Goal: Communication & Community: Connect with others

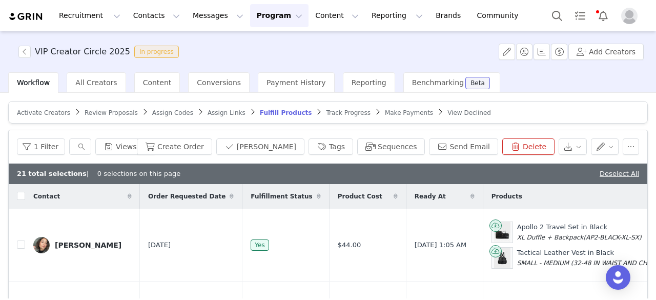
scroll to position [0, 644]
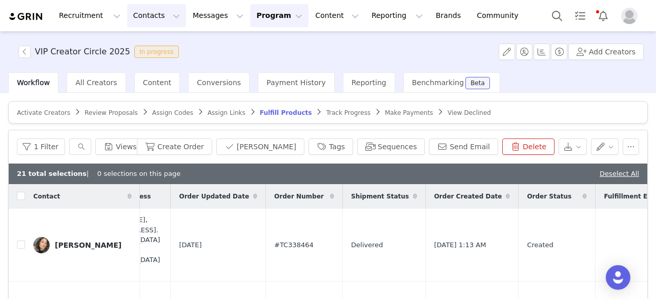
click at [151, 14] on button "Contacts Contacts" at bounding box center [156, 15] width 59 height 23
click at [154, 62] on p "Prospects" at bounding box center [142, 64] width 34 height 11
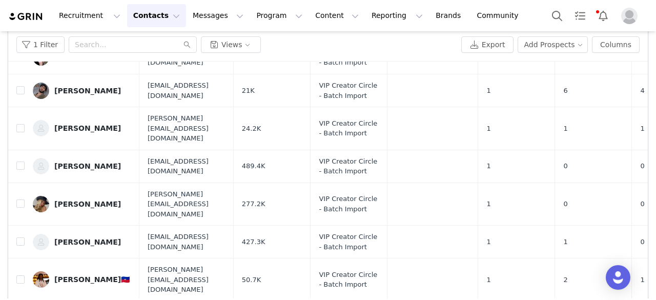
scroll to position [161, 0]
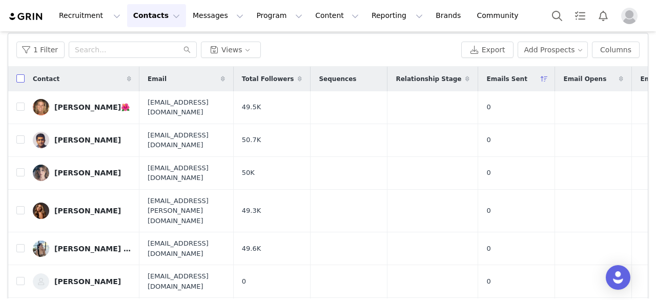
click at [23, 74] on input "checkbox" at bounding box center [20, 78] width 8 height 8
checkbox input "true"
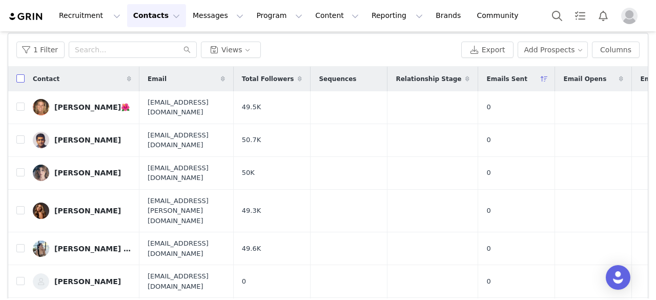
checkbox input "true"
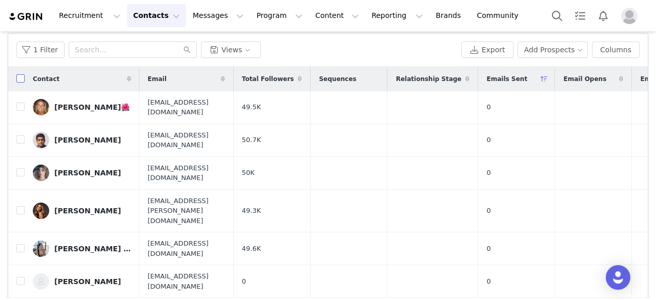
checkbox input "true"
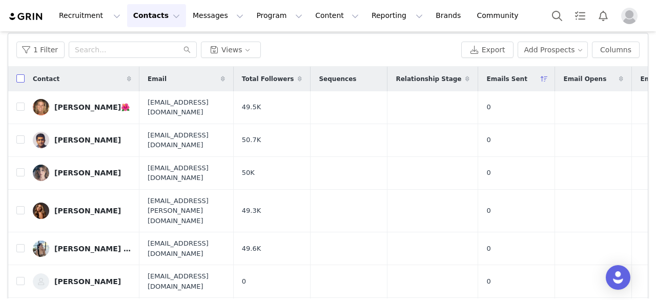
checkbox input "true"
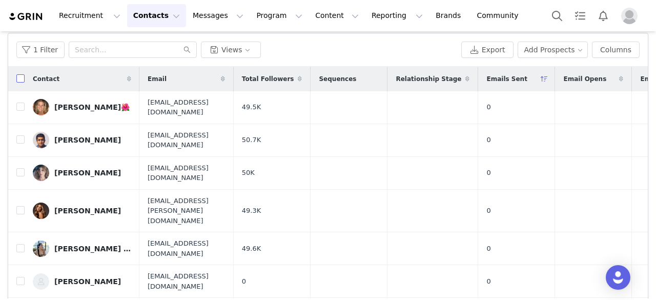
checkbox input "true"
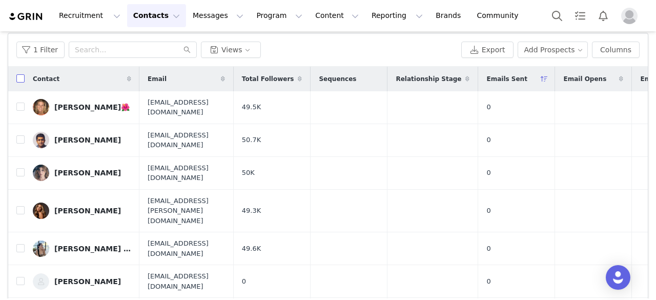
checkbox input "true"
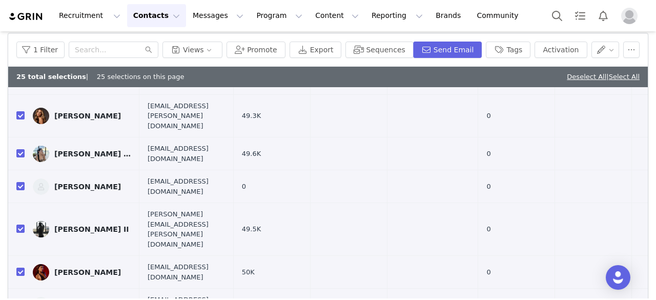
scroll to position [116, 0]
click at [24, 181] on input "checkbox" at bounding box center [20, 185] width 8 height 8
checkbox input "false"
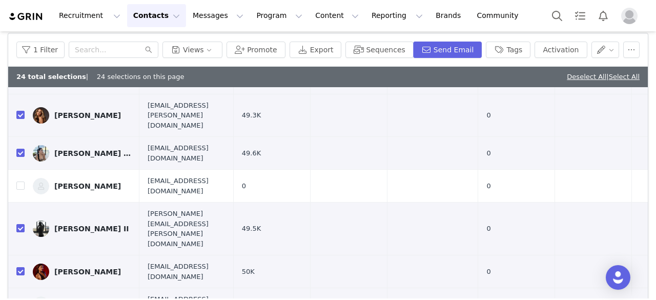
click at [21, 299] on input "checkbox" at bounding box center [20, 304] width 8 height 8
checkbox input "false"
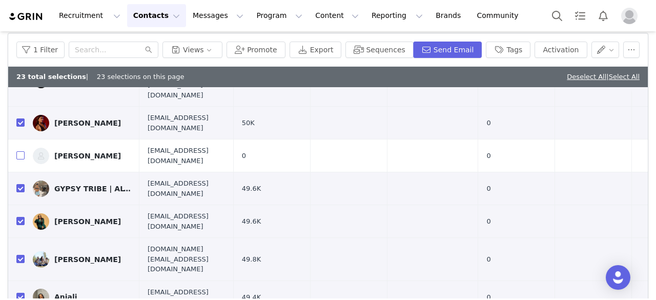
scroll to position [272, 0]
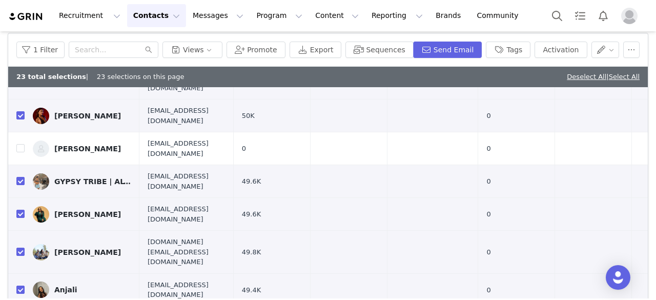
checkbox input "false"
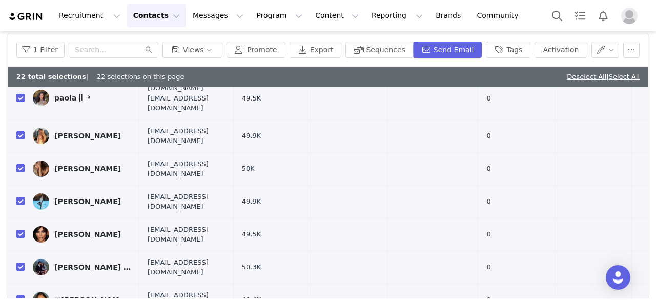
scroll to position [161, 0]
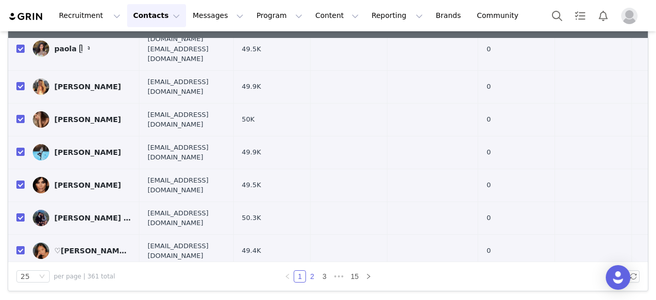
click at [308, 276] on link "2" at bounding box center [312, 276] width 11 height 11
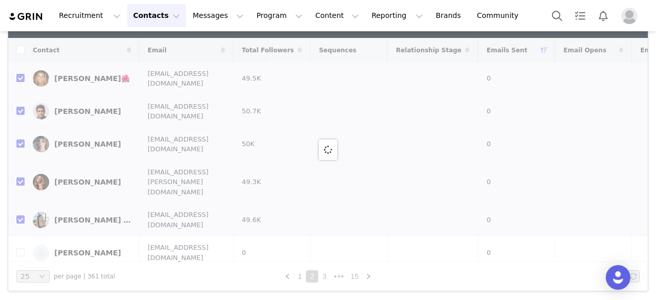
checkbox input "false"
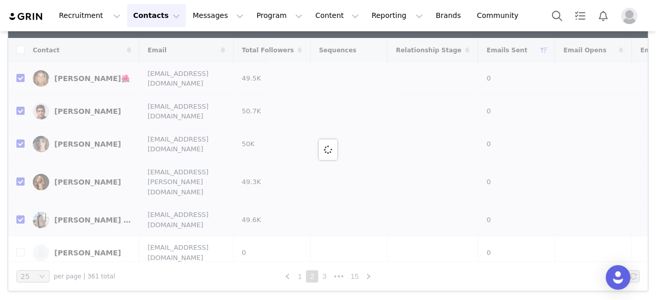
checkbox input "false"
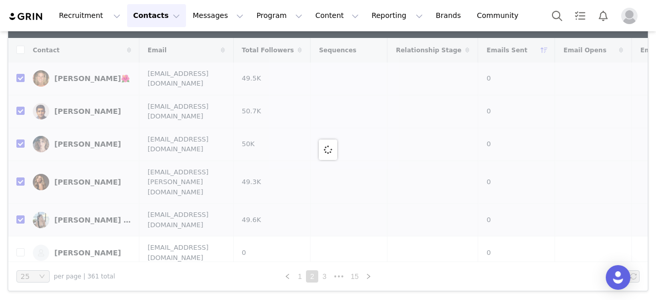
checkbox input "false"
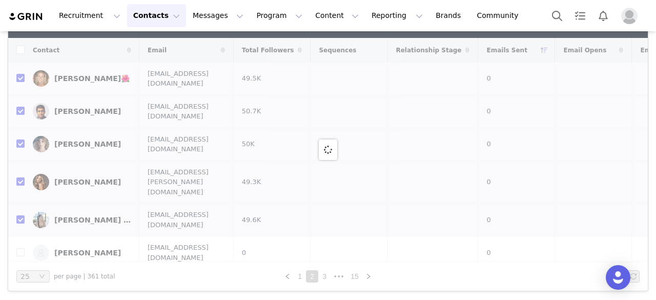
checkbox input "false"
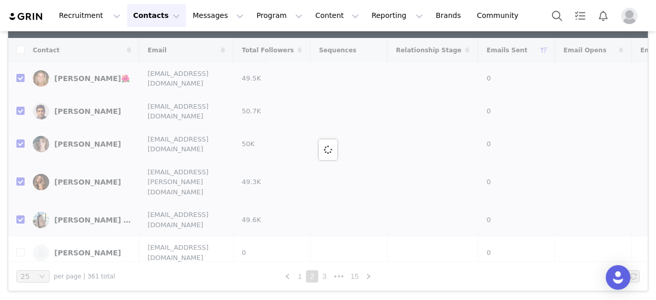
checkbox input "false"
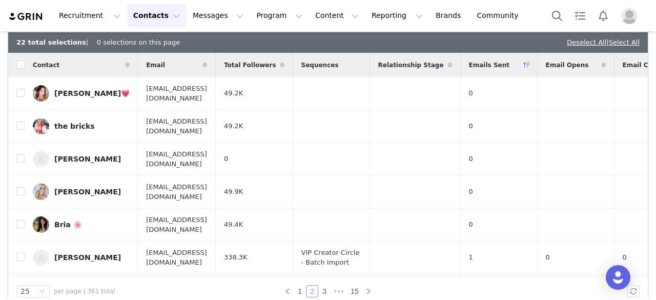
scroll to position [148, 0]
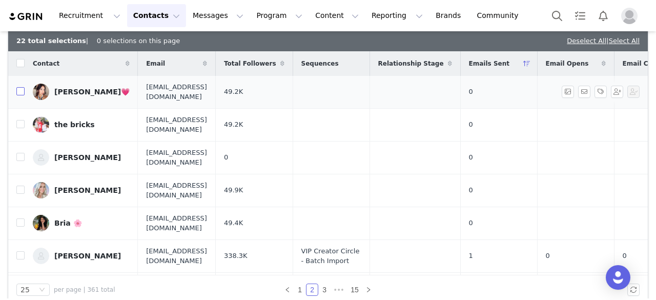
click at [21, 87] on input "checkbox" at bounding box center [20, 91] width 8 height 8
checkbox input "true"
click at [21, 113] on td at bounding box center [16, 124] width 16 height 33
click at [21, 120] on input "checkbox" at bounding box center [20, 124] width 8 height 8
checkbox input "true"
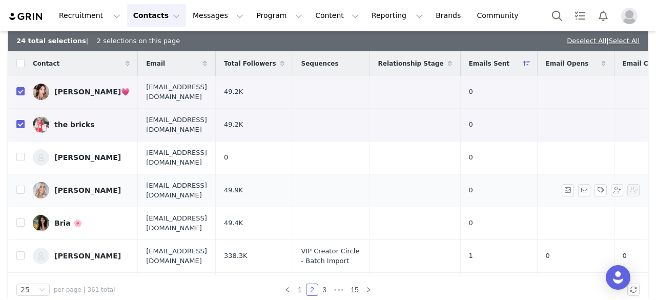
click at [25, 177] on td "[PERSON_NAME]" at bounding box center [81, 190] width 113 height 33
click at [23, 186] on input "checkbox" at bounding box center [20, 190] width 8 height 8
checkbox input "true"
click at [22, 218] on input "checkbox" at bounding box center [20, 222] width 8 height 8
checkbox input "true"
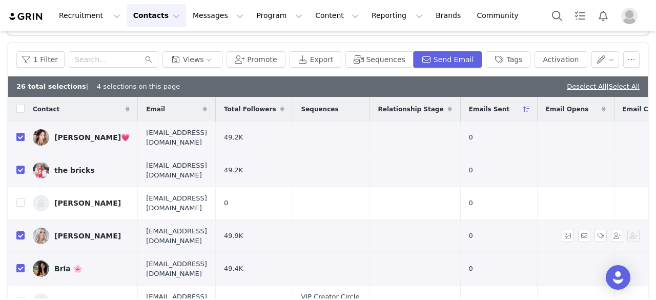
scroll to position [86, 0]
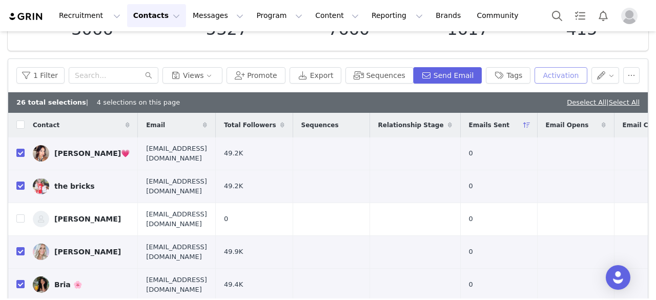
click at [554, 78] on button "Activation" at bounding box center [561, 75] width 52 height 16
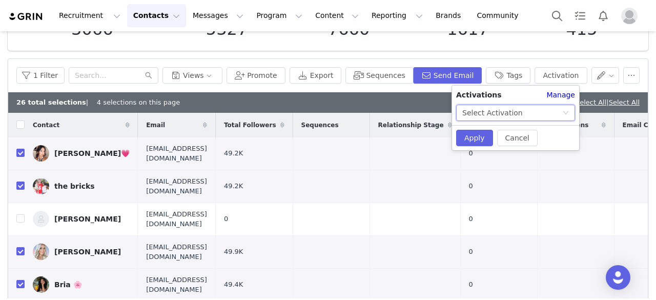
click at [500, 108] on div "Select Activation" at bounding box center [492, 112] width 60 height 15
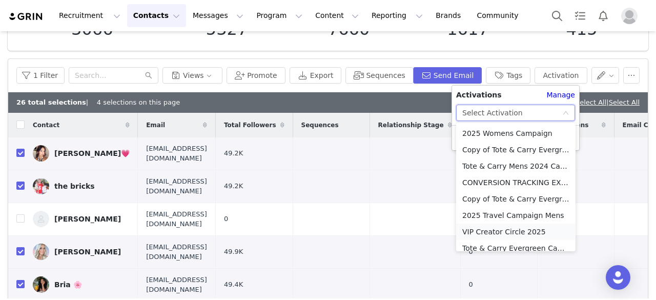
click at [487, 233] on li "VIP Creator Circle 2025" at bounding box center [515, 231] width 119 height 16
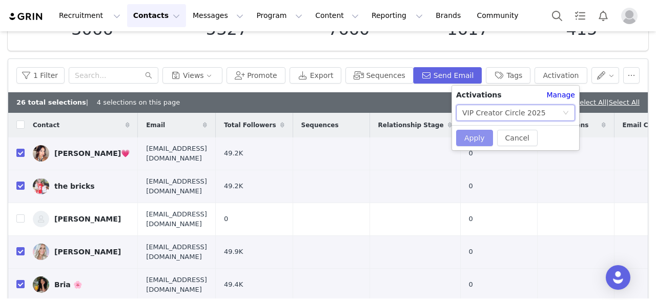
click at [475, 133] on button "Apply" at bounding box center [474, 138] width 37 height 16
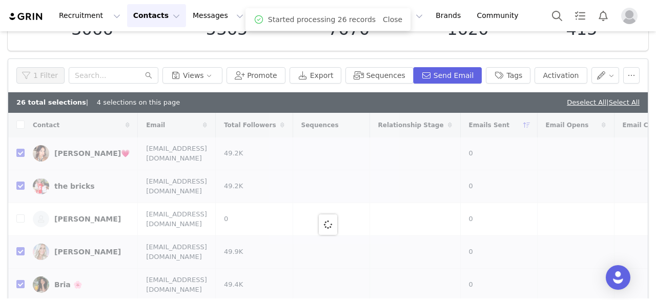
checkbox input "true"
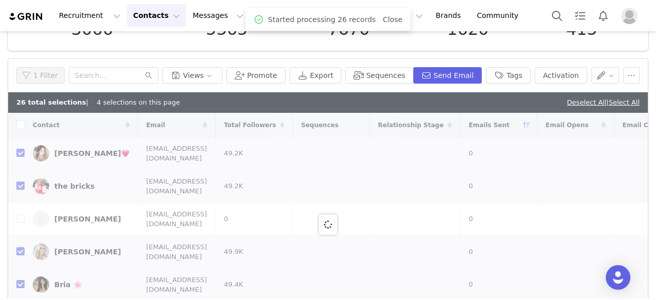
checkbox input "true"
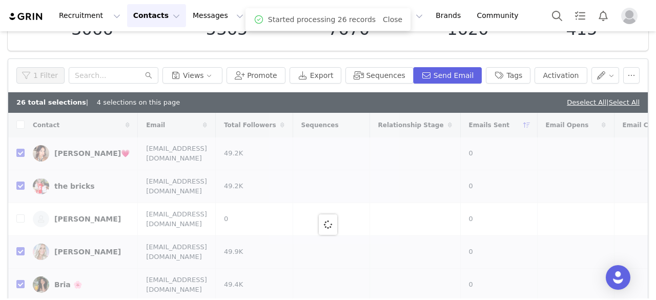
checkbox input "true"
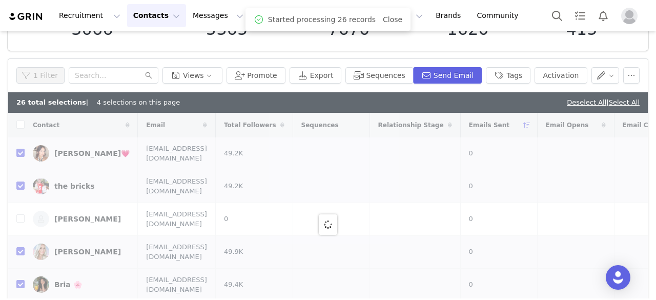
checkbox input "true"
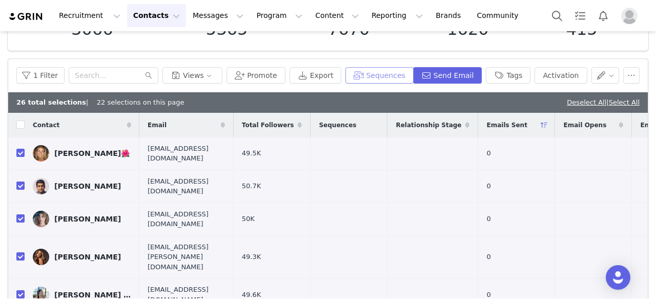
click at [378, 77] on button "Sequences" at bounding box center [379, 75] width 68 height 16
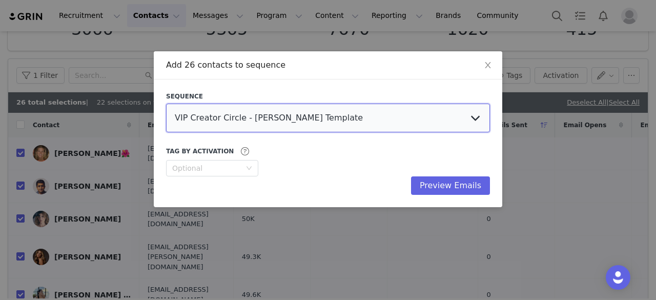
click at [272, 121] on select "VIP Creator Circle - Janine Template Product Delivered VIP Creator Circle - Par…" at bounding box center [328, 118] width 324 height 29
select select "5e7da1e0-9e3b-4cc6-90f8-11ad60451feb"
click at [166, 104] on select "VIP Creator Circle - Janine Template Product Delivered VIP Creator Circle - Par…" at bounding box center [328, 118] width 324 height 29
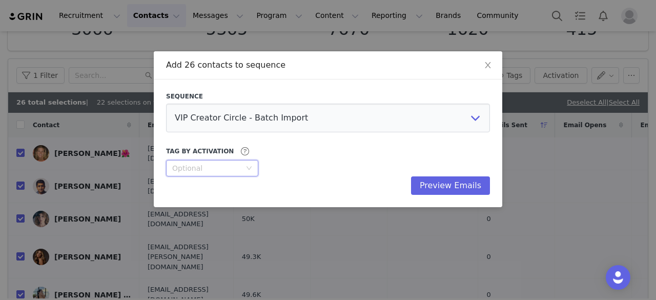
click at [231, 173] on div "Optional" at bounding box center [208, 167] width 73 height 15
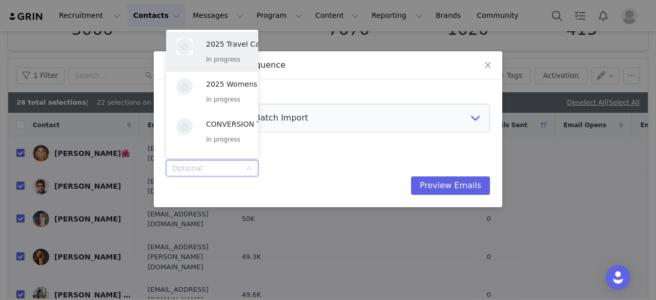
click at [299, 172] on div "Tag by Activation Optional" at bounding box center [328, 160] width 324 height 31
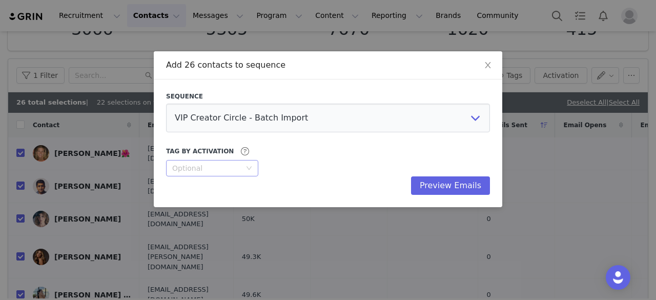
click at [231, 170] on div "Optional" at bounding box center [206, 168] width 69 height 10
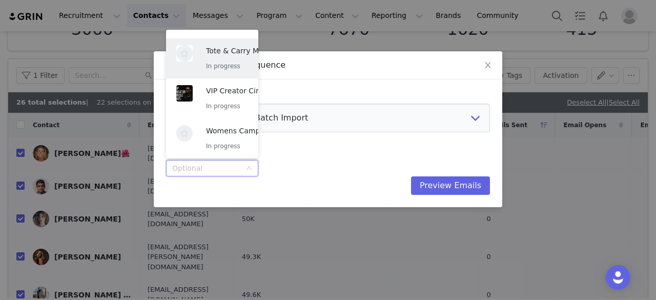
scroll to position [276, 0]
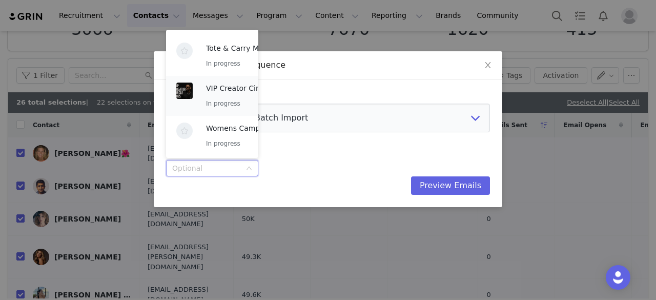
click at [209, 94] on div "VIP Creator Circle 2025 In progress" at bounding box center [248, 96] width 84 height 27
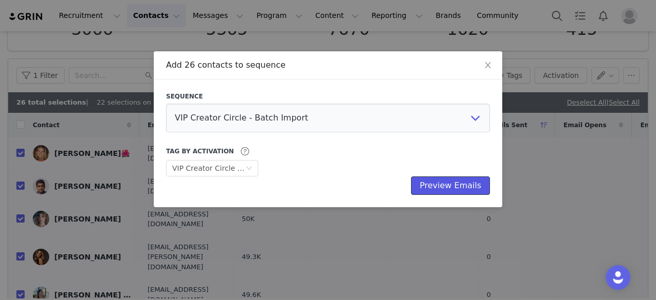
click at [440, 181] on button "Preview Emails" at bounding box center [450, 185] width 79 height 18
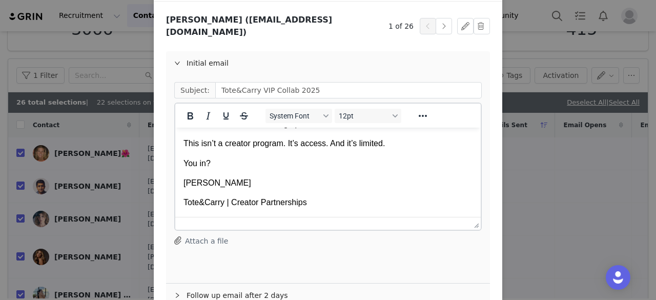
scroll to position [130, 0]
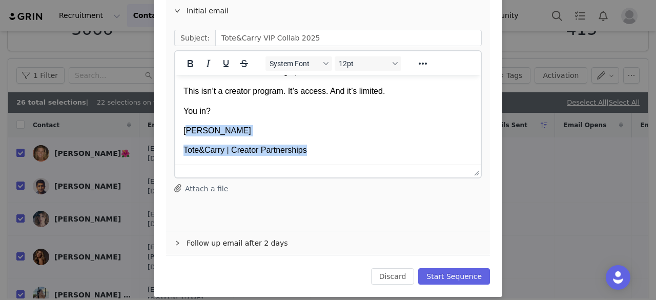
drag, startPoint x: 314, startPoint y: 150, endPoint x: 186, endPoint y: 127, distance: 130.1
click at [186, 127] on body "Hey Jill🌺, We’re throwing private events this year. No flyers, no posts, no pub…" at bounding box center [327, 25] width 289 height 262
click at [186, 127] on p "Louise" at bounding box center [327, 130] width 289 height 11
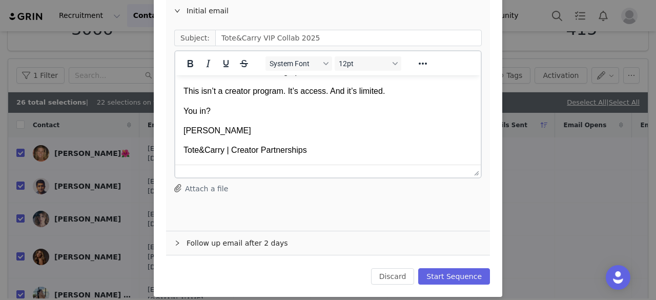
click at [216, 133] on p "Louise" at bounding box center [327, 130] width 289 height 11
click at [307, 147] on p "Tote&Carry | Creator Partnerships" at bounding box center [327, 150] width 289 height 11
drag, startPoint x: 306, startPoint y: 147, endPoint x: 238, endPoint y: 147, distance: 67.7
click at [238, 147] on p "Tote&Carry | Creator Partnerships" at bounding box center [327, 150] width 289 height 11
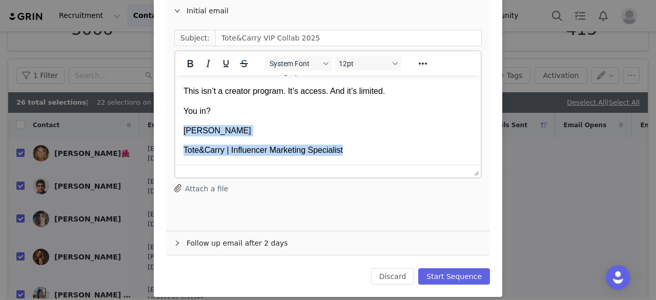
drag, startPoint x: 345, startPoint y: 152, endPoint x: 180, endPoint y: 134, distance: 166.0
click at [180, 134] on html "Hey Jill🌺, We’re throwing private events this year. No flyers, no posts, no pub…" at bounding box center [327, 25] width 305 height 279
copy body "Tracy Tote&Carry | Influencer Marketing Specialist"
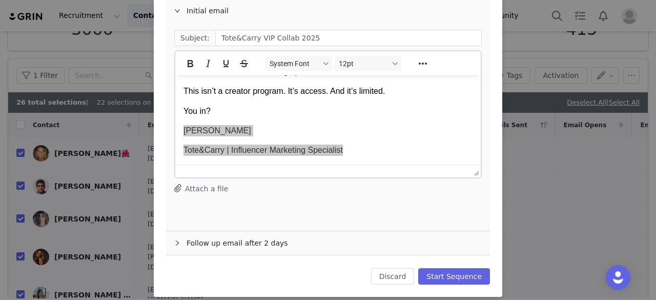
click at [232, 231] on div "Follow up email after 2 days" at bounding box center [328, 243] width 324 height 24
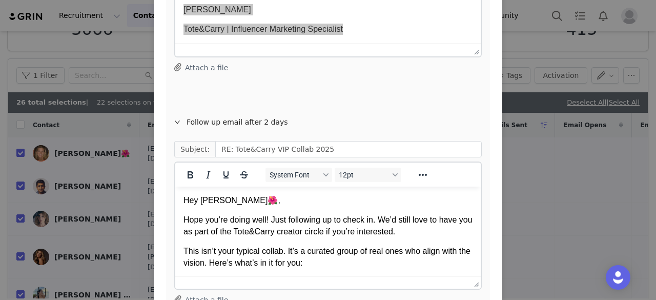
scroll to position [190, 0]
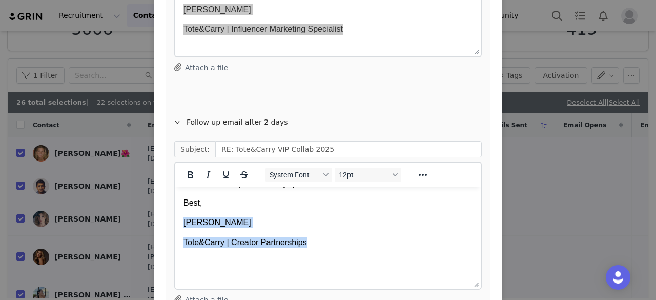
drag, startPoint x: 310, startPoint y: 241, endPoint x: 176, endPoint y: 219, distance: 135.7
click at [176, 219] on html "Hey Jill🌺, Hope you’re doing well! Just following up to check in. We’d still lo…" at bounding box center [327, 142] width 305 height 267
paste body "Rich Text Area. Press ALT-0 for help."
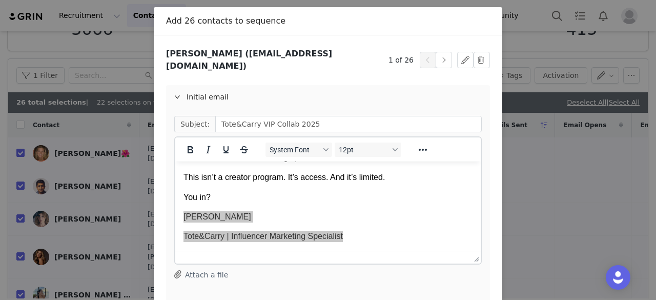
scroll to position [44, 0]
click at [437, 57] on button "button" at bounding box center [444, 60] width 16 height 16
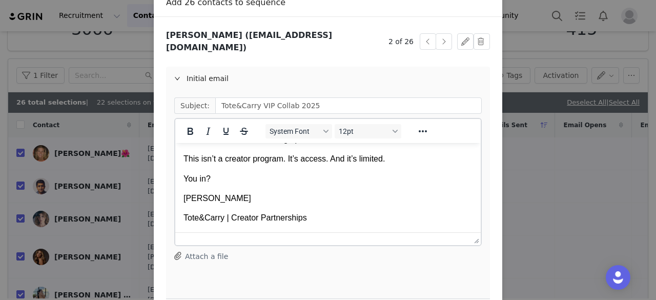
scroll to position [63, 0]
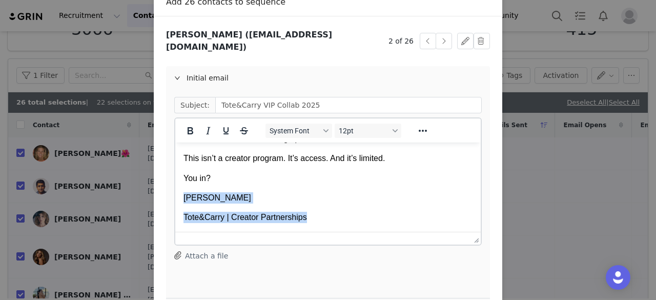
drag, startPoint x: 311, startPoint y: 219, endPoint x: 179, endPoint y: 198, distance: 133.9
click at [179, 198] on html "Hey Varun, We’re throwing private events this year. No flyers, no posts, no pub…" at bounding box center [327, 92] width 305 height 279
paste body "Rich Text Area. Press ALT-0 for help."
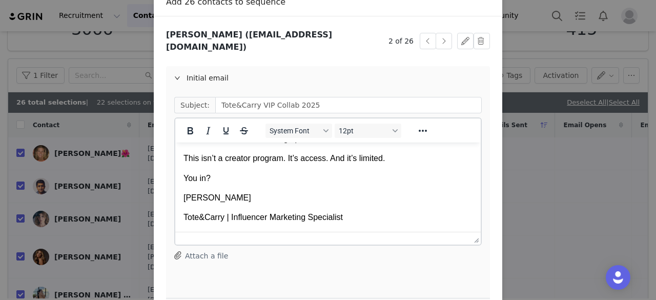
click at [304, 68] on div "Initial email" at bounding box center [328, 78] width 324 height 24
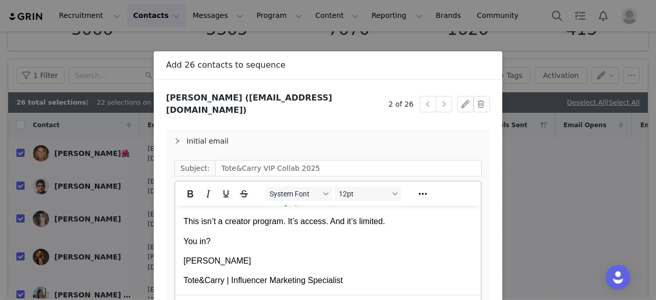
scroll to position [0, 0]
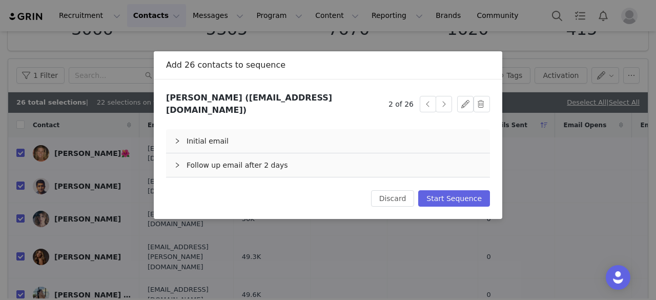
click at [238, 157] on div "Follow up email after 2 days" at bounding box center [328, 165] width 324 height 24
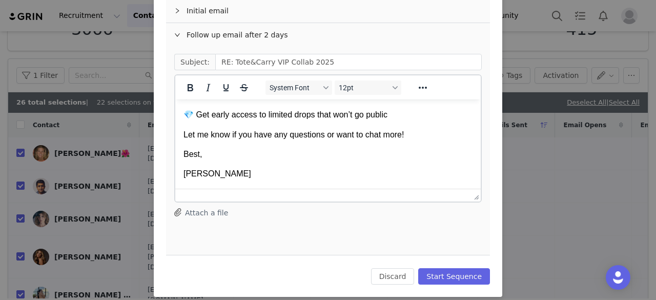
scroll to position [190, 0]
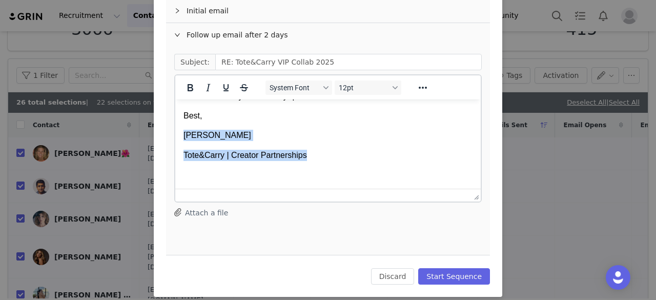
drag, startPoint x: 312, startPoint y: 157, endPoint x: 181, endPoint y: 135, distance: 133.1
click at [181, 135] on html "Hey Varun, Hope you’re doing well! Just following up to check in. We’d still lo…" at bounding box center [327, 55] width 305 height 267
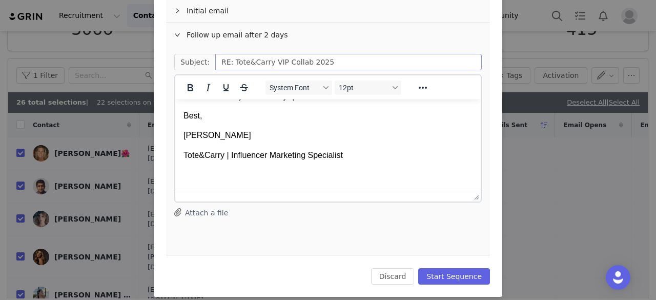
scroll to position [0, 0]
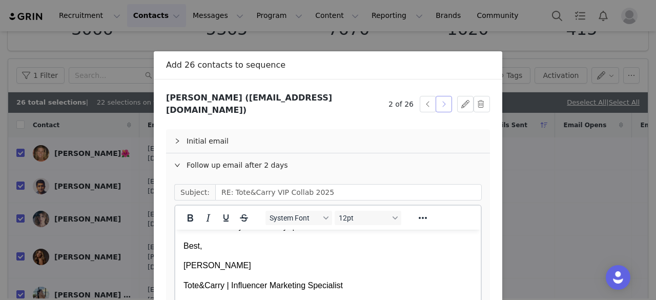
click at [438, 96] on button "button" at bounding box center [444, 104] width 16 height 16
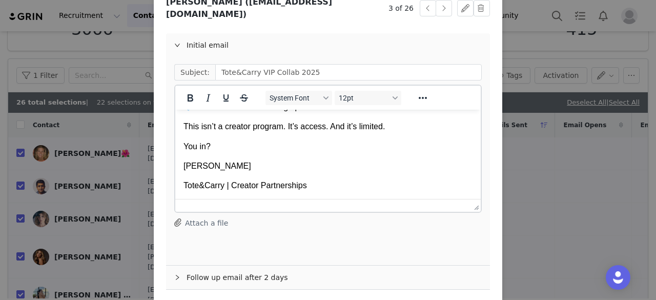
scroll to position [201, 0]
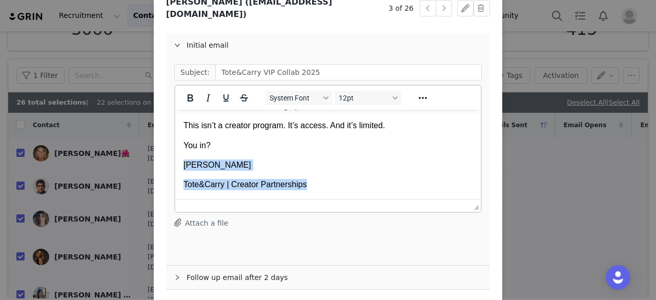
drag, startPoint x: 313, startPoint y: 183, endPoint x: 178, endPoint y: 159, distance: 136.9
click at [178, 159] on html "Hey Nadine, We’re throwing private events this year. No flyers, no posts, no pu…" at bounding box center [327, 59] width 305 height 279
paste body "Rich Text Area. Press ALT-0 for help."
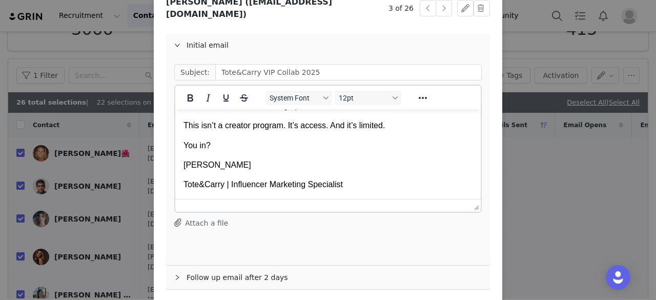
click at [213, 38] on div "Initial email" at bounding box center [328, 45] width 324 height 24
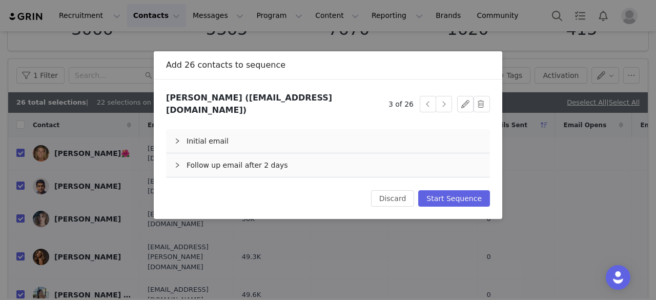
scroll to position [0, 0]
click at [231, 157] on div "Follow up email after 2 days" at bounding box center [328, 165] width 324 height 24
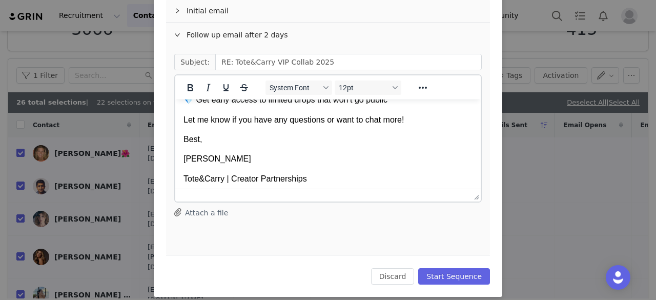
scroll to position [190, 0]
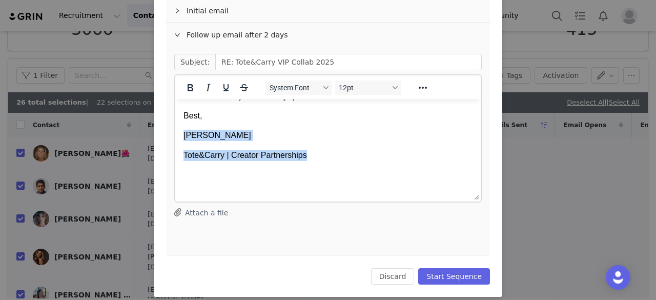
drag, startPoint x: 311, startPoint y: 157, endPoint x: 181, endPoint y: 134, distance: 131.7
click at [181, 134] on html "Hey Nadine, Hope you’re doing well! Just following up to check in. We’d still l…" at bounding box center [327, 55] width 305 height 267
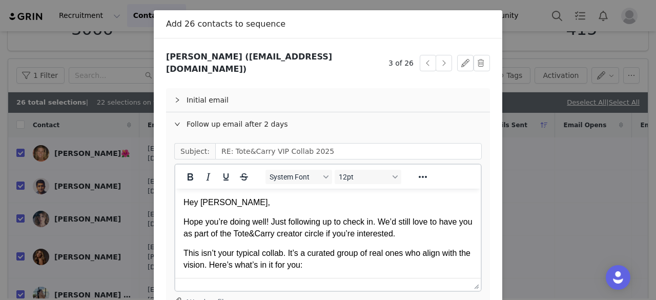
scroll to position [39, 0]
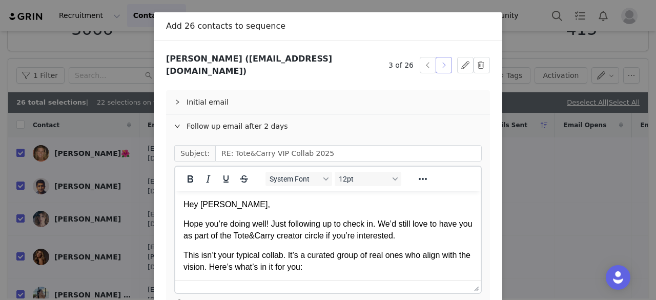
click at [437, 59] on button "button" at bounding box center [444, 65] width 16 height 16
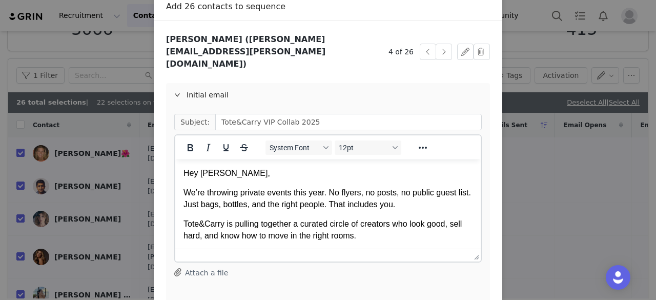
scroll to position [79, 0]
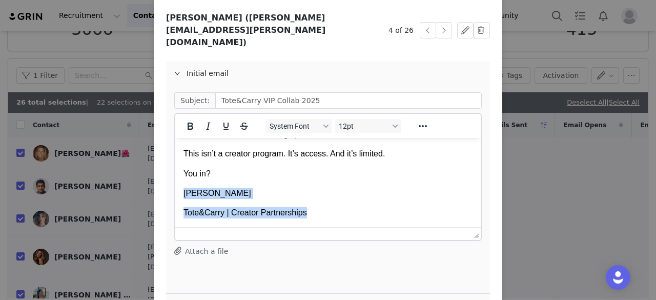
drag, startPoint x: 308, startPoint y: 213, endPoint x: 175, endPoint y: 194, distance: 134.2
click at [175, 194] on html "Hey Liz, We’re throwing private events this year. No flyers, no posts, no publi…" at bounding box center [327, 87] width 305 height 279
paste body "Rich Text Area. Press ALT-0 for help."
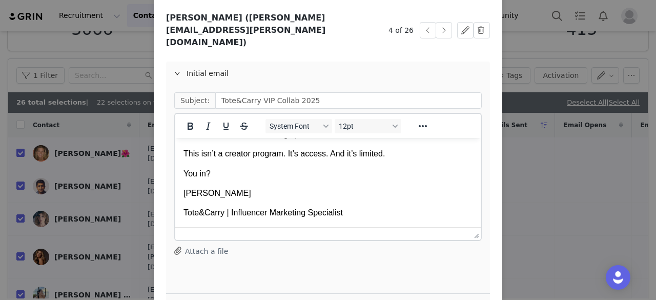
click at [264, 294] on div "Follow up email after 2 days" at bounding box center [328, 306] width 324 height 24
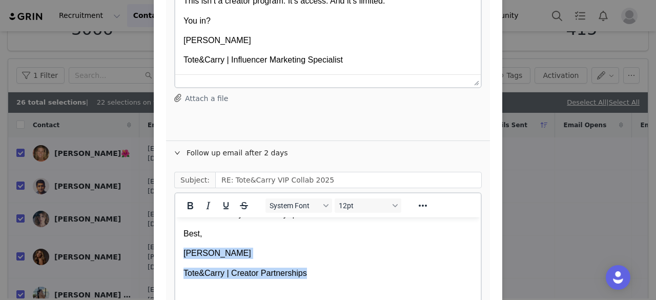
drag, startPoint x: 317, startPoint y: 272, endPoint x: 177, endPoint y: 253, distance: 141.8
click at [177, 253] on html "Hey Liz, Hope you’re doing well! Just following up to check in. We’d still love…" at bounding box center [327, 172] width 305 height 267
paste body "Rich Text Area. Press ALT-0 for help."
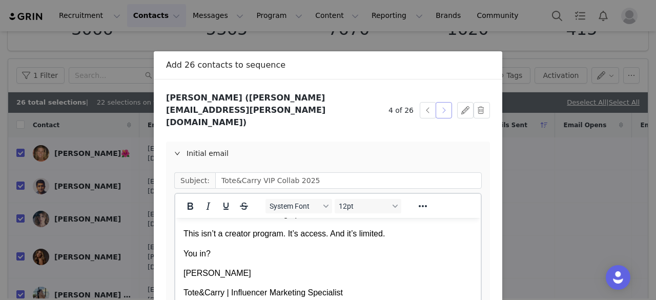
click at [442, 102] on button "button" at bounding box center [444, 110] width 16 height 16
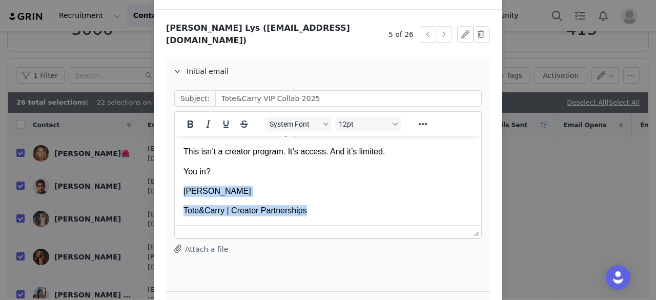
drag, startPoint x: 313, startPoint y: 215, endPoint x: 180, endPoint y: 193, distance: 134.6
click at [180, 193] on html "Hey Kenia, We’re throwing private events this year. No flyers, no posts, no pub…" at bounding box center [327, 85] width 305 height 279
paste body "Rich Text Area. Press ALT-0 for help."
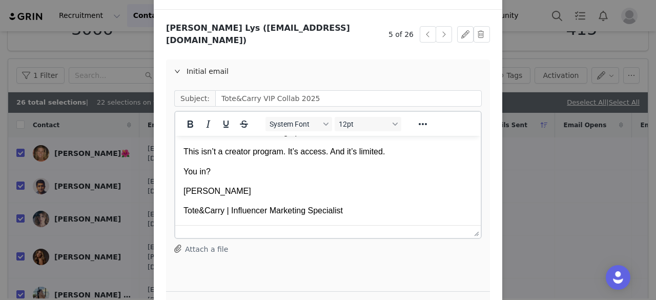
click at [303, 60] on div "Initial email" at bounding box center [328, 71] width 324 height 24
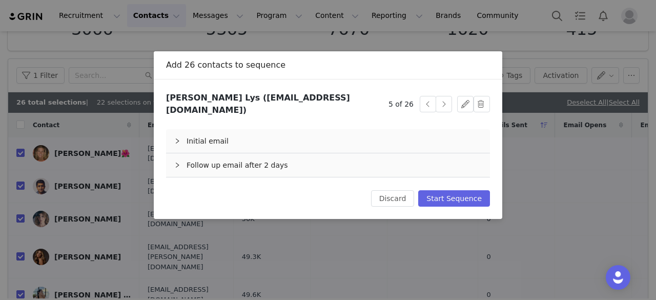
click at [246, 161] on div "Follow up email after 2 days" at bounding box center [328, 165] width 324 height 24
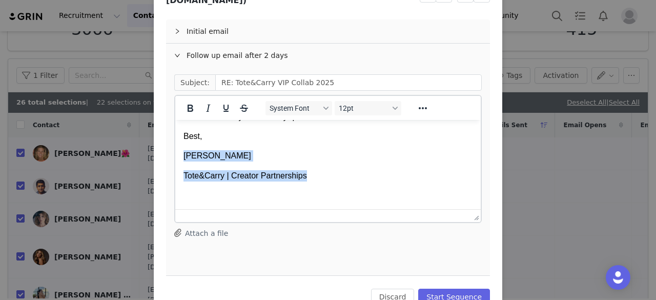
drag, startPoint x: 307, startPoint y: 180, endPoint x: 179, endPoint y: 159, distance: 129.3
click at [179, 159] on html "Hey Kenia, Hope you’re doing well! Just following up to check in. We’d still lo…" at bounding box center [327, 75] width 305 height 267
paste body "Rich Text Area. Press ALT-0 for help."
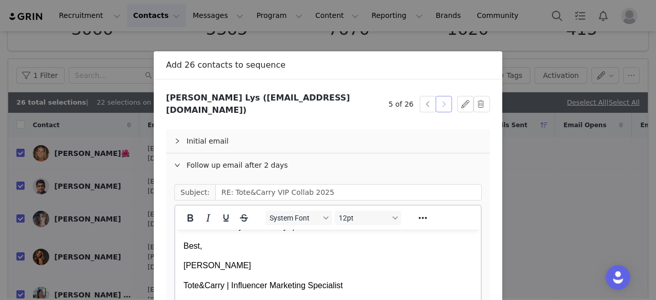
click at [442, 97] on button "button" at bounding box center [444, 104] width 16 height 16
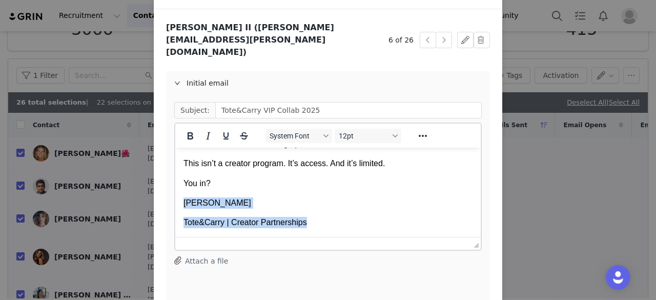
drag, startPoint x: 309, startPoint y: 223, endPoint x: 185, endPoint y: 201, distance: 125.4
click at [185, 201] on body "Hey Jeff, We’re throwing private events this year. No flyers, no posts, no publ…" at bounding box center [327, 97] width 289 height 262
paste body "Rich Text Area. Press ALT-0 for help."
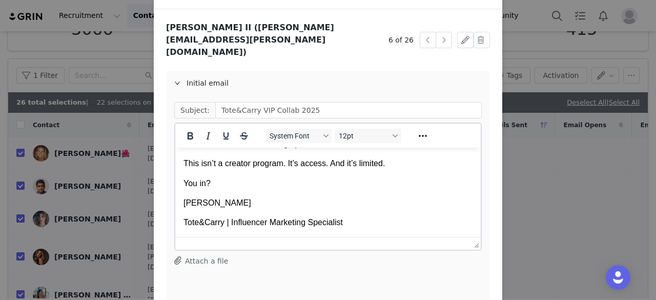
click at [210, 71] on div "Initial email" at bounding box center [328, 83] width 324 height 24
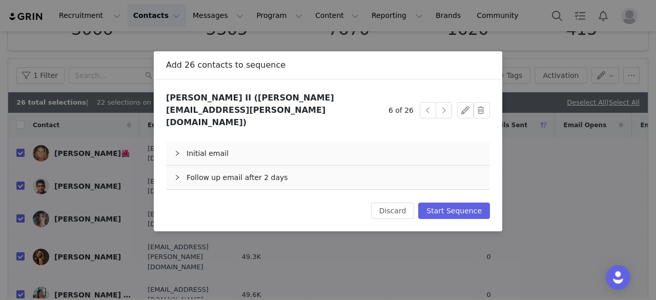
click at [229, 167] on div "Follow up email after 2 days" at bounding box center [328, 178] width 324 height 24
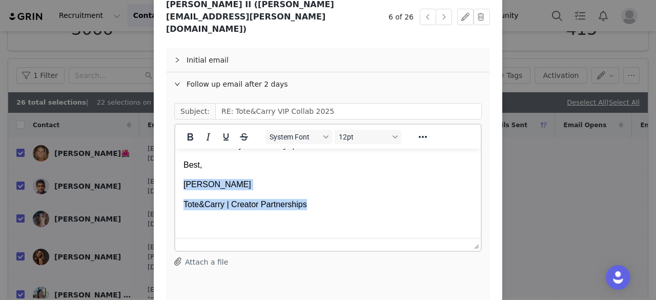
drag, startPoint x: 306, startPoint y: 207, endPoint x: 180, endPoint y: 183, distance: 128.3
click at [180, 183] on html "Hey Jeff, Hope you’re doing well! Just following up to check in. We’d still lov…" at bounding box center [327, 104] width 305 height 267
paste body "Rich Text Area. Press ALT-0 for help."
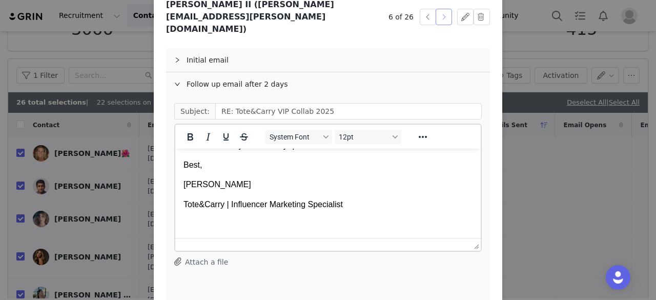
click at [438, 9] on button "button" at bounding box center [444, 17] width 16 height 16
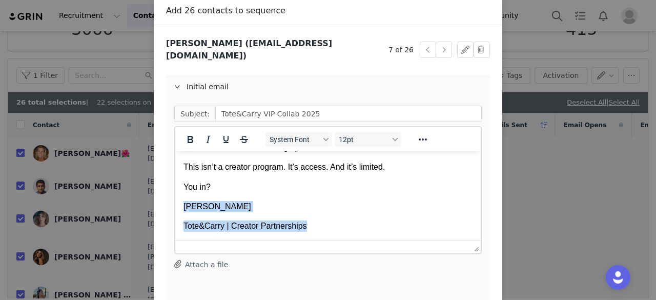
drag, startPoint x: 304, startPoint y: 224, endPoint x: 177, endPoint y: 206, distance: 127.9
click at [177, 206] on html "Hey Cinthia, We’re throwing private events this year. No flyers, no posts, no p…" at bounding box center [327, 101] width 305 height 279
paste body "Rich Text Area. Press ALT-0 for help."
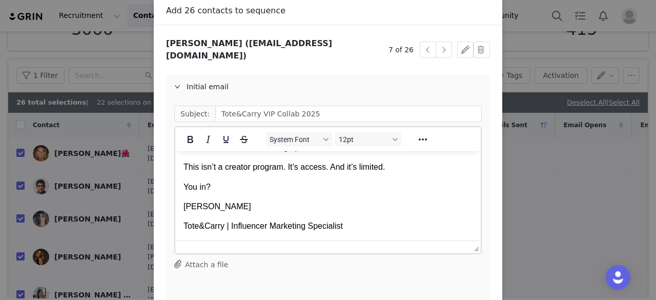
click at [217, 75] on div "Initial email" at bounding box center [328, 87] width 324 height 24
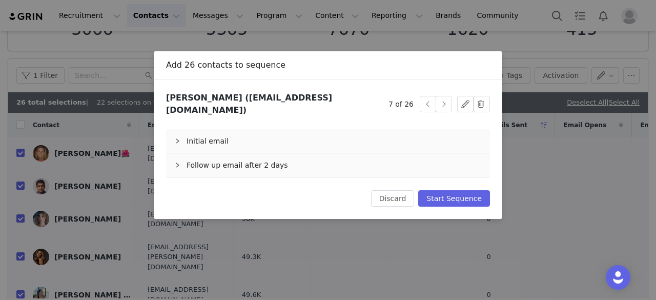
click at [237, 156] on div "Follow up email after 2 days" at bounding box center [328, 165] width 324 height 24
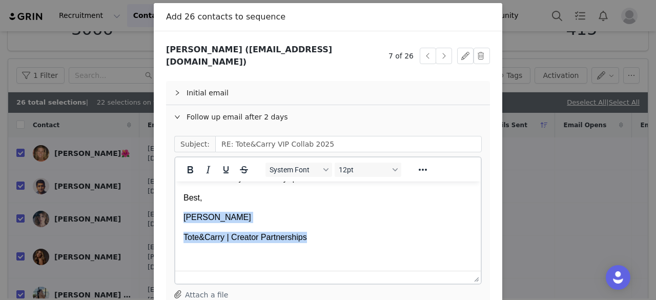
drag, startPoint x: 310, startPoint y: 238, endPoint x: 180, endPoint y: 217, distance: 131.5
click at [180, 217] on html "Hey Cinthia, Hope you’re doing well! Just following up to check in. We’d still …" at bounding box center [327, 137] width 305 height 267
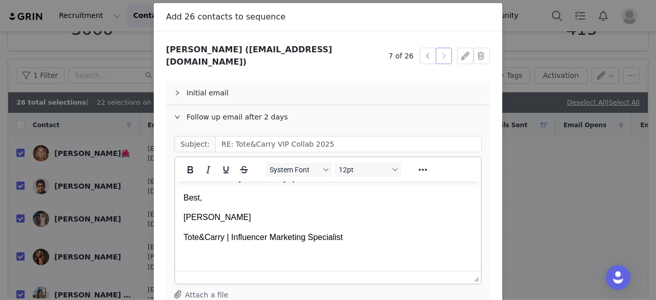
click at [443, 49] on button "button" at bounding box center [444, 56] width 16 height 16
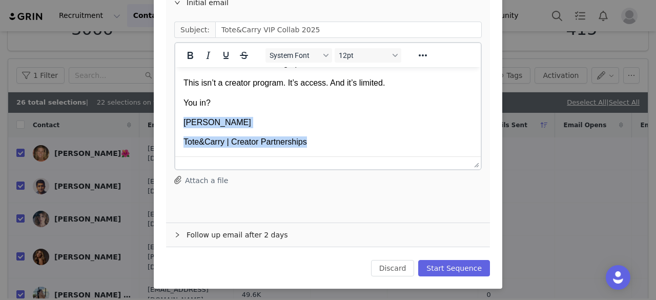
drag, startPoint x: 314, startPoint y: 141, endPoint x: 182, endPoint y: 124, distance: 132.9
click at [182, 124] on html "Hey GYPSY, We’re throwing private events this year. No flyers, no posts, no pub…" at bounding box center [327, 16] width 305 height 279
paste body "Rich Text Area. Press ALT-0 for help."
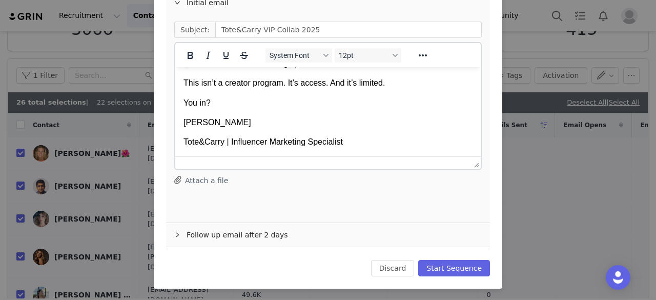
click at [214, 231] on div "Follow up email after 2 days" at bounding box center [328, 235] width 324 height 24
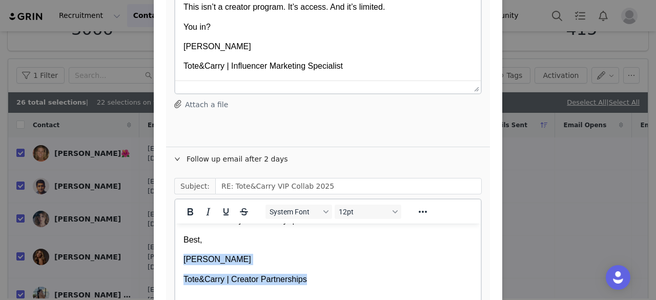
drag, startPoint x: 307, startPoint y: 278, endPoint x: 164, endPoint y: 256, distance: 144.6
click at [175, 256] on html "Hey GYPSY, Hope you’re doing well! Just following up to check in. We’d still lo…" at bounding box center [327, 179] width 305 height 267
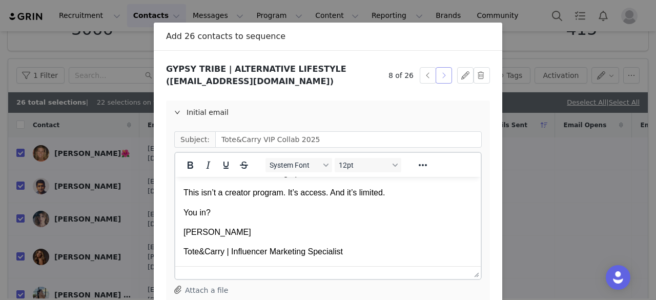
click at [437, 74] on button "button" at bounding box center [444, 75] width 16 height 16
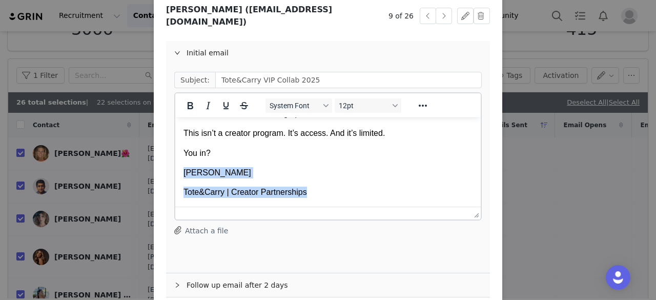
drag, startPoint x: 305, startPoint y: 193, endPoint x: 181, endPoint y: 172, distance: 125.8
click at [181, 172] on html "Hey Jasmine, We’re throwing private events this year. No flyers, no posts, no p…" at bounding box center [327, 67] width 305 height 279
paste body "Rich Text Area. Press ALT-0 for help."
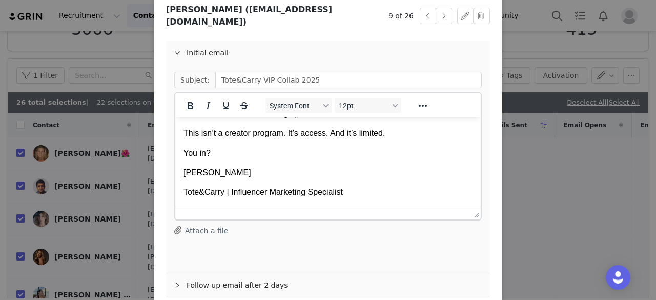
click at [240, 273] on div "Follow up email after 2 days" at bounding box center [328, 285] width 324 height 24
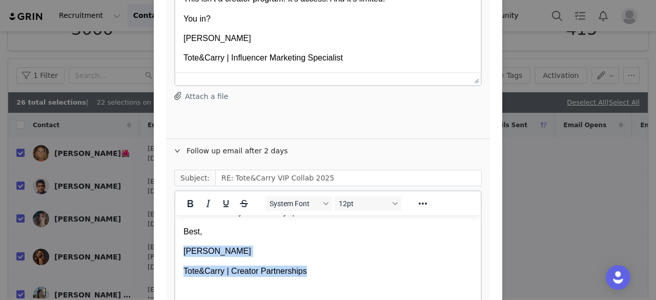
drag, startPoint x: 309, startPoint y: 271, endPoint x: 179, endPoint y: 249, distance: 132.0
click at [179, 249] on html "Hey Jasmine, Hope you’re doing well! Just following up to check in. We’d still …" at bounding box center [327, 170] width 305 height 267
paste body "Rich Text Area. Press ALT-0 for help."
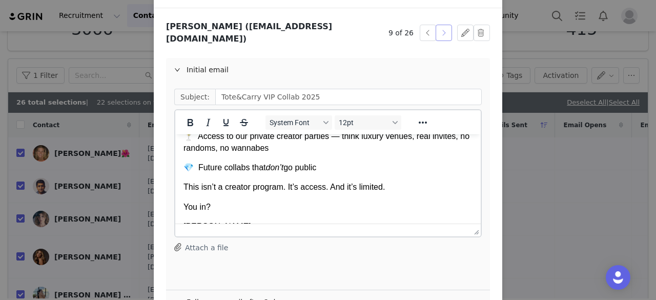
click at [437, 34] on button "button" at bounding box center [444, 33] width 16 height 16
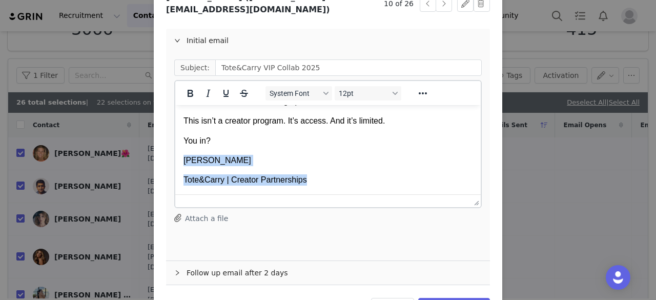
drag, startPoint x: 309, startPoint y: 182, endPoint x: 181, endPoint y: 157, distance: 130.7
click at [181, 157] on html "Hey Maria, We’re throwing private events this year. No flyers, no posts, no pub…" at bounding box center [327, 54] width 305 height 279
paste body "Rich Text Area. Press ALT-0 for help."
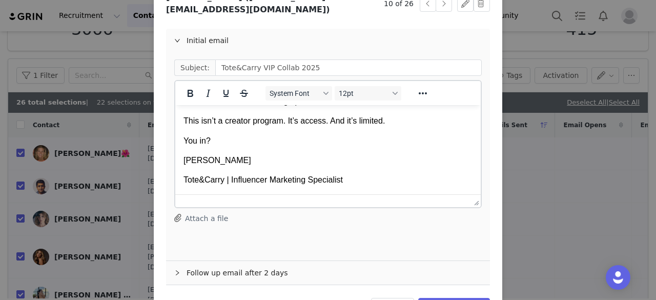
click at [235, 262] on div "Follow up email after 2 days" at bounding box center [328, 273] width 324 height 24
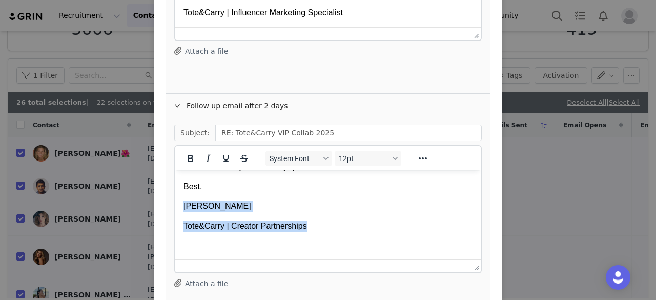
drag, startPoint x: 309, startPoint y: 226, endPoint x: 179, endPoint y: 205, distance: 131.4
click at [179, 205] on html "Hey Maria, Hope you’re doing well! Just following up to check in. We’d still lo…" at bounding box center [327, 125] width 305 height 267
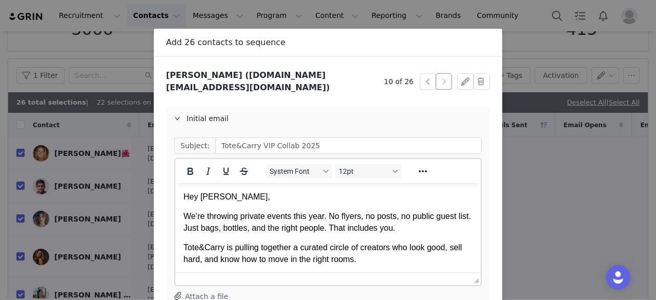
click at [441, 74] on button "button" at bounding box center [444, 81] width 16 height 16
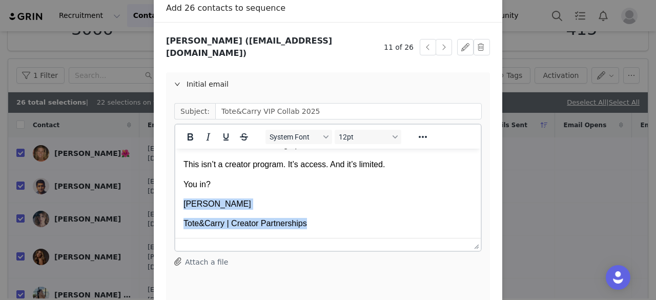
drag, startPoint x: 305, startPoint y: 225, endPoint x: 180, endPoint y: 198, distance: 127.9
click at [180, 198] on html "Hey Anjali, We’re throwing private events this year. No flyers, no posts, no pu…" at bounding box center [327, 98] width 305 height 279
paste body "Rich Text Area. Press ALT-0 for help."
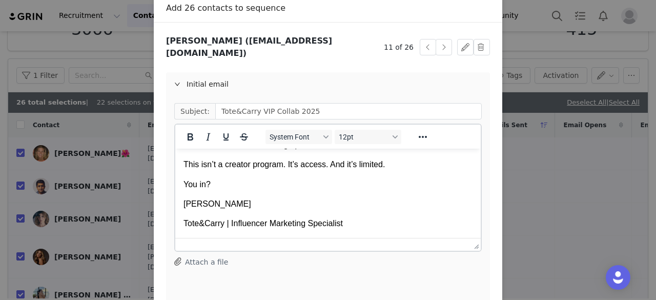
click at [208, 76] on div "Initial email" at bounding box center [328, 84] width 324 height 24
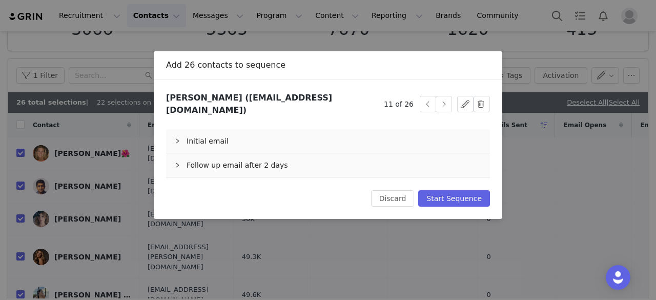
click at [219, 164] on div "Follow up email after 2 days" at bounding box center [328, 165] width 324 height 24
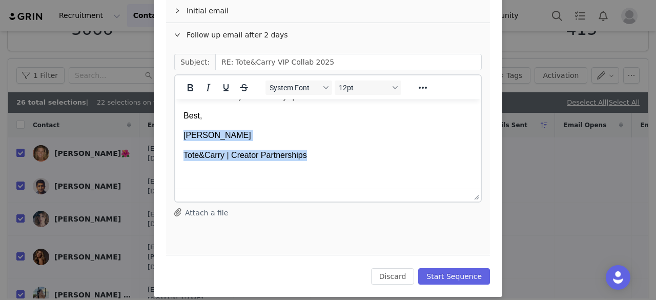
drag, startPoint x: 305, startPoint y: 156, endPoint x: 183, endPoint y: 134, distance: 124.6
click at [183, 134] on html "Hey Anjali, Hope you’re doing well! Just following up to check in. We’d still l…" at bounding box center [327, 55] width 305 height 267
paste body "Rich Text Area. Press ALT-0 for help."
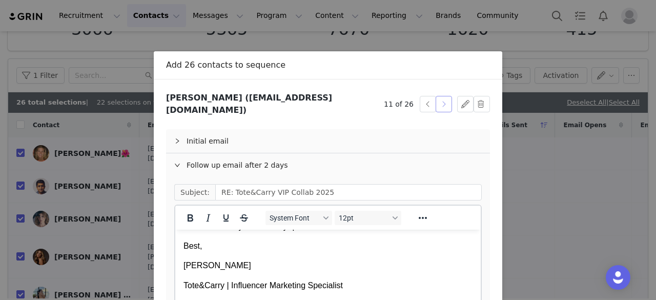
click at [437, 100] on button "button" at bounding box center [444, 104] width 16 height 16
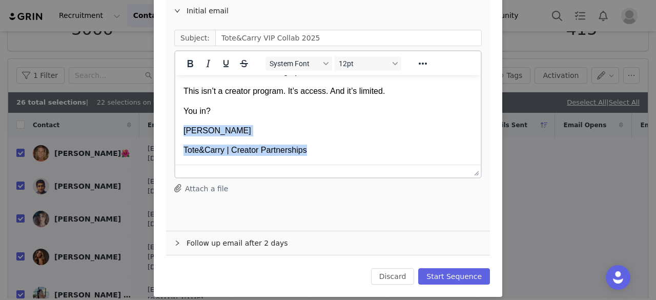
drag, startPoint x: 306, startPoint y: 152, endPoint x: 181, endPoint y: 133, distance: 126.5
click at [181, 133] on html "Hey paola, We’re throwing private events this year. No flyers, no posts, no pub…" at bounding box center [327, 25] width 305 height 279
paste body "Rich Text Area. Press ALT-0 for help."
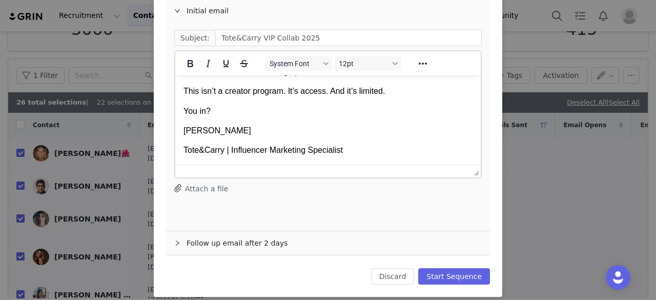
click at [225, 232] on div "Follow up email after 2 days" at bounding box center [328, 243] width 324 height 24
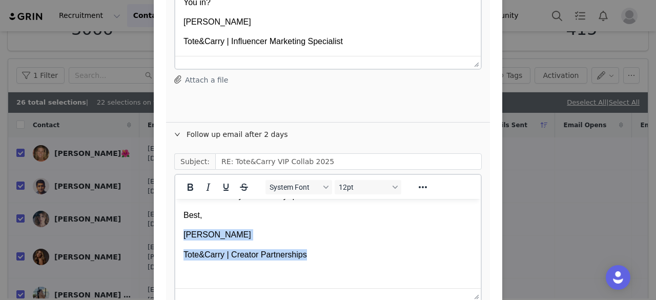
drag, startPoint x: 304, startPoint y: 255, endPoint x: 178, endPoint y: 236, distance: 127.0
click at [178, 236] on html "Hey paola, Hope you’re doing well! Just following up to check in. We’d still lo…" at bounding box center [327, 154] width 305 height 267
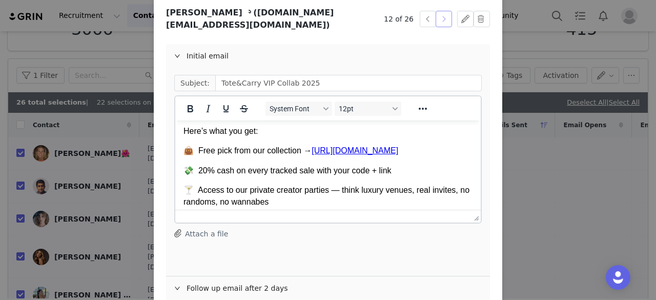
click at [438, 17] on button "button" at bounding box center [444, 19] width 16 height 16
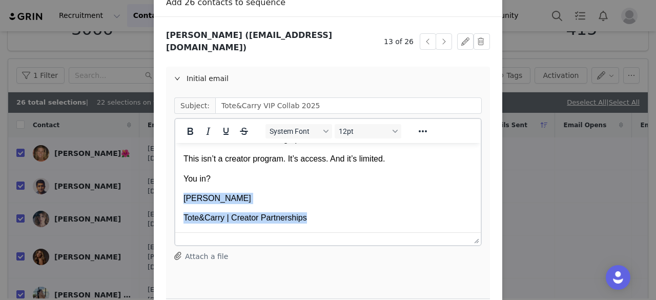
drag, startPoint x: 315, startPoint y: 216, endPoint x: 183, endPoint y: 199, distance: 132.9
click at [183, 199] on body "Hey Jenny, We’re throwing private events this year. No flyers, no posts, no pub…" at bounding box center [327, 93] width 289 height 262
paste body "Rich Text Area. Press ALT-0 for help."
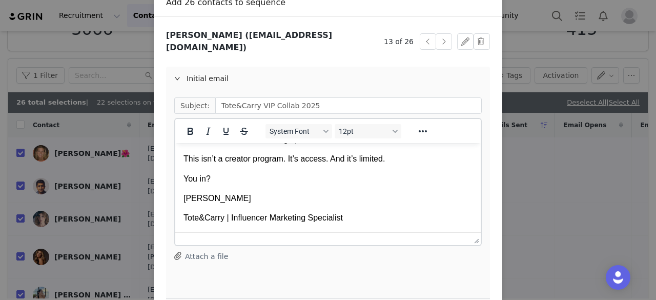
click at [231, 78] on div "Initial email" at bounding box center [328, 79] width 324 height 24
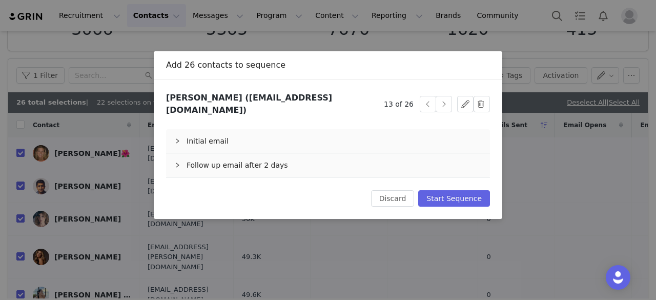
click at [227, 141] on div "Initial email" at bounding box center [328, 141] width 324 height 24
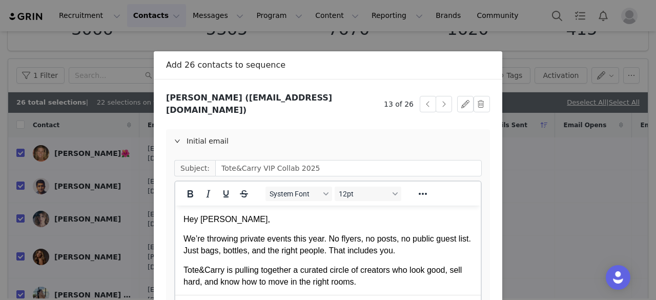
click at [225, 132] on div "Initial email" at bounding box center [328, 141] width 324 height 24
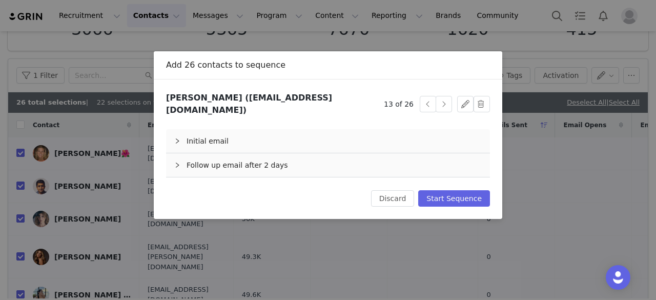
click at [249, 154] on div "Follow up email after 2 days" at bounding box center [328, 165] width 324 height 24
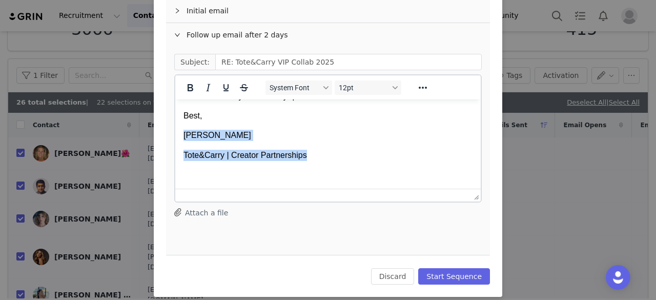
drag, startPoint x: 305, startPoint y: 155, endPoint x: 178, endPoint y: 134, distance: 128.4
click at [178, 134] on html "Hey Jenny, Hope you’re doing well! Just following up to check in. We’d still lo…" at bounding box center [327, 55] width 305 height 267
paste body "Rich Text Area. Press ALT-0 for help."
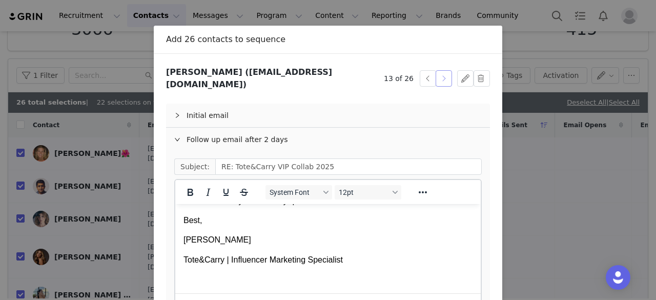
click at [442, 71] on button "button" at bounding box center [444, 78] width 16 height 16
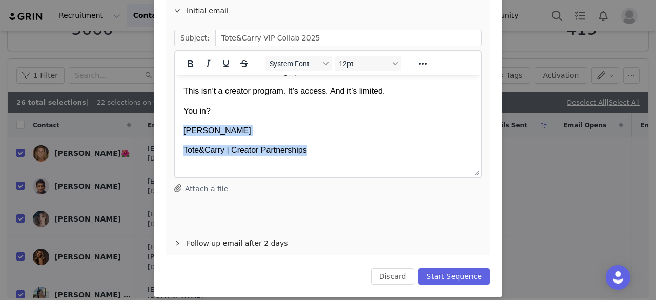
drag, startPoint x: 310, startPoint y: 152, endPoint x: 178, endPoint y: 125, distance: 134.5
click at [178, 125] on html "Hey LOE, We’re throwing private events this year. No flyers, no posts, no publi…" at bounding box center [327, 25] width 305 height 279
paste body "Rich Text Area. Press ALT-0 for help."
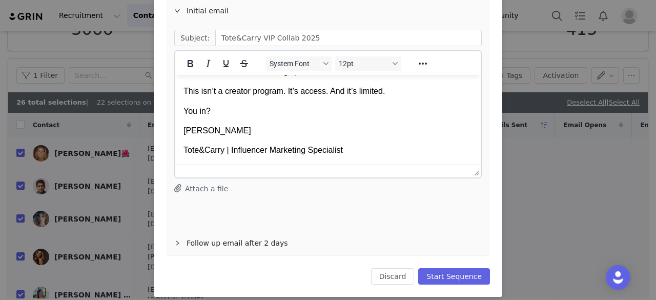
click at [248, 231] on div "Follow up email after 2 days" at bounding box center [328, 243] width 324 height 24
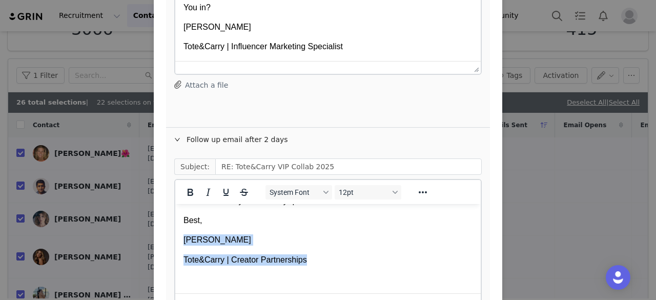
drag, startPoint x: 305, startPoint y: 260, endPoint x: 178, endPoint y: 242, distance: 127.9
click at [178, 242] on html "Hey LOE, Hope you’re doing well! Just following up to check in. We’d still love…" at bounding box center [327, 159] width 305 height 267
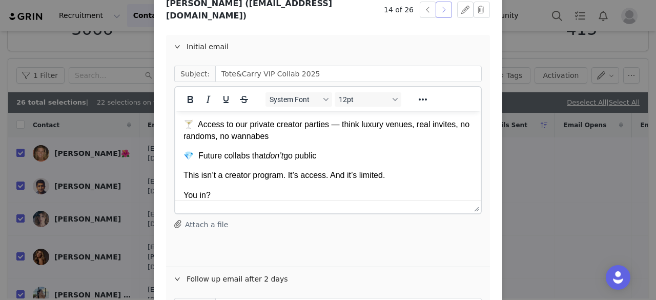
click at [438, 8] on button "button" at bounding box center [444, 10] width 16 height 16
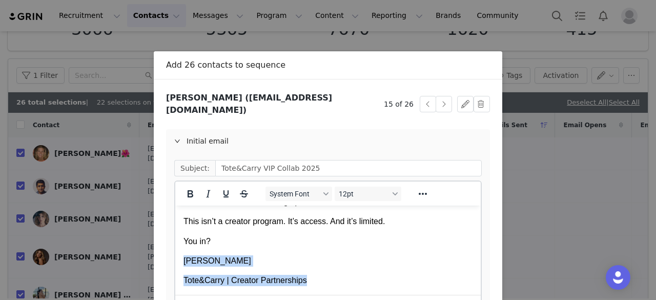
drag, startPoint x: 310, startPoint y: 281, endPoint x: 172, endPoint y: 263, distance: 139.6
click at [175, 263] on html "Hey claire, We’re throwing private events this year. No flyers, no posts, no pu…" at bounding box center [327, 155] width 305 height 279
paste body "Rich Text Area. Press ALT-0 for help."
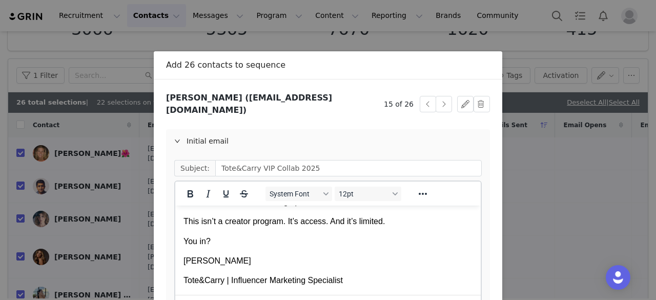
click at [240, 135] on div "Initial email" at bounding box center [328, 141] width 324 height 24
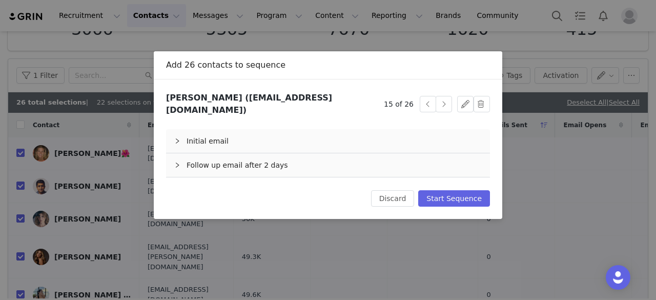
click at [269, 164] on div "Follow up email after 2 days" at bounding box center [328, 165] width 324 height 24
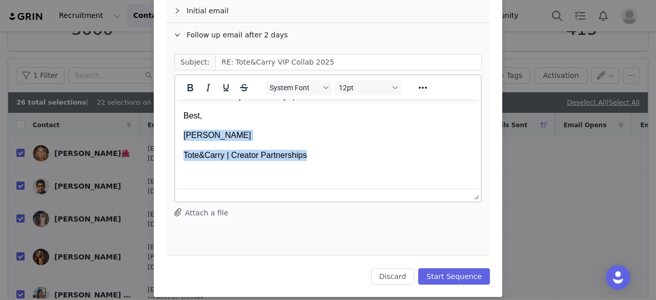
drag, startPoint x: 309, startPoint y: 154, endPoint x: 180, endPoint y: 135, distance: 130.0
click at [180, 135] on html "Hey claire, Hope you’re doing well! Just following up to check in. We’d still l…" at bounding box center [327, 55] width 305 height 267
paste body "Rich Text Area. Press ALT-0 for help."
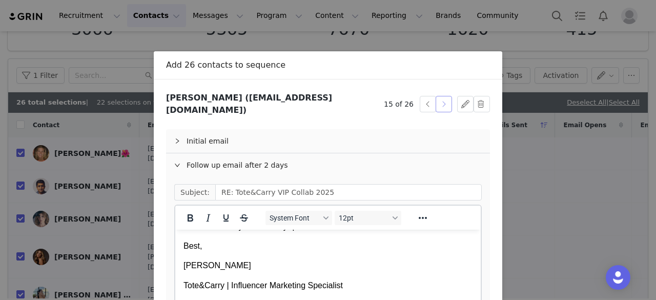
click at [437, 96] on button "button" at bounding box center [444, 104] width 16 height 16
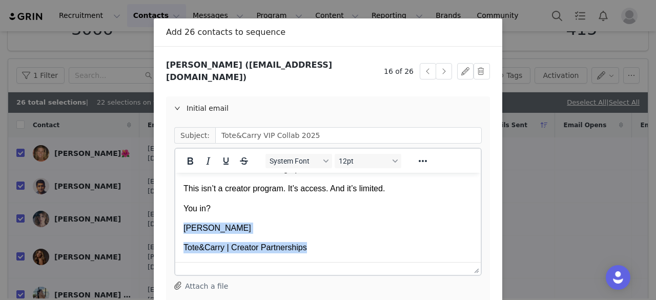
drag, startPoint x: 306, startPoint y: 250, endPoint x: 162, endPoint y: 229, distance: 145.5
click at [175, 229] on html "Hey Samantha, We’re throwing private events this year. No flyers, no posts, no …" at bounding box center [327, 122] width 305 height 279
paste body "Rich Text Area. Press ALT-0 for help."
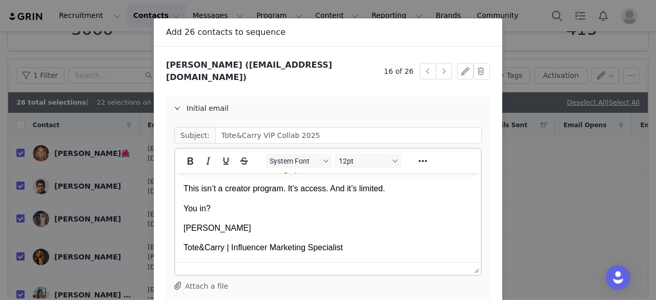
click at [233, 108] on div "Initial email" at bounding box center [328, 108] width 324 height 24
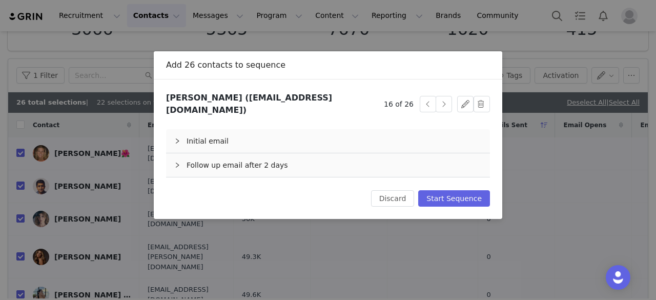
click at [242, 153] on div "Follow up email after 2 days" at bounding box center [328, 165] width 324 height 24
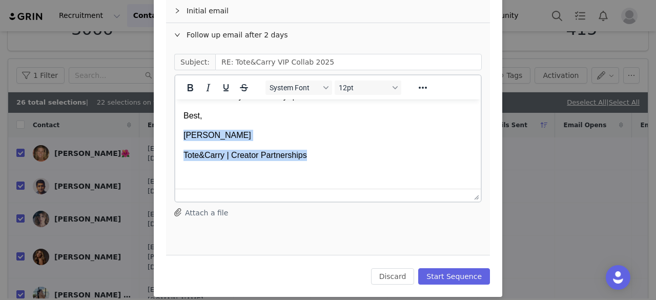
drag, startPoint x: 315, startPoint y: 155, endPoint x: 181, endPoint y: 138, distance: 134.8
click at [181, 138] on html "Hey Samantha, Hope you’re doing well! Just following up to check in. We’d still…" at bounding box center [327, 55] width 305 height 267
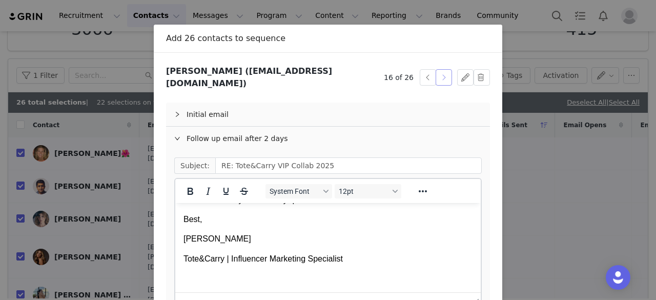
click at [437, 72] on button "button" at bounding box center [444, 77] width 16 height 16
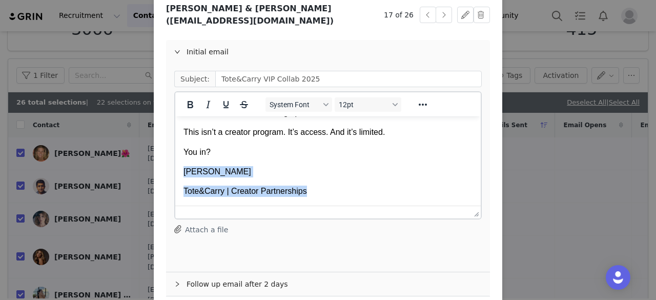
drag, startPoint x: 306, startPoint y: 190, endPoint x: 178, endPoint y: 167, distance: 129.6
click at [178, 167] on html "Hey Hasly, We’re throwing private events this year. No flyers, no posts, no pub…" at bounding box center [327, 66] width 305 height 279
paste body "Rich Text Area. Press ALT-0 for help."
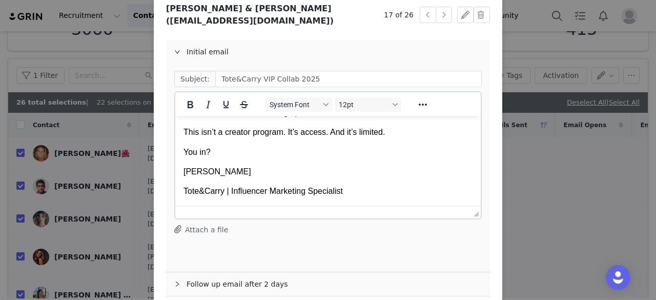
click at [244, 272] on div "Follow up email after 2 days" at bounding box center [328, 284] width 324 height 24
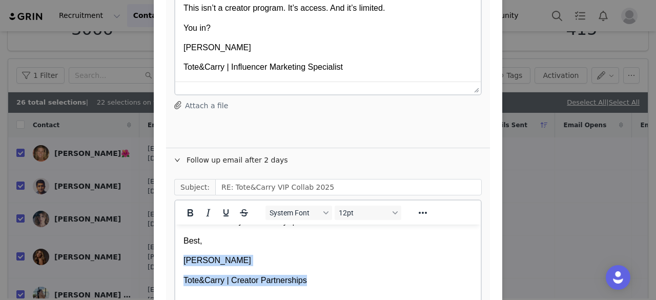
drag, startPoint x: 308, startPoint y: 279, endPoint x: 177, endPoint y: 262, distance: 131.9
click at [177, 262] on html "Hey Hasly, Hope you’re doing well! Just following up to check in. We’d still lo…" at bounding box center [327, 180] width 305 height 267
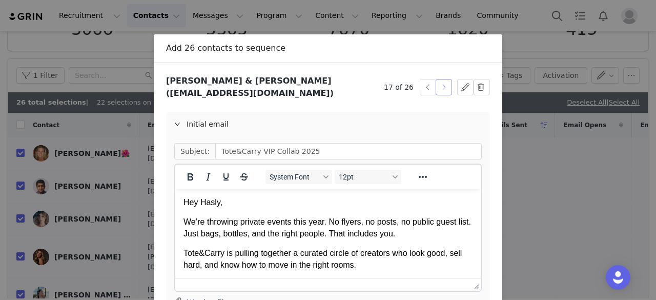
click at [440, 79] on button "button" at bounding box center [444, 87] width 16 height 16
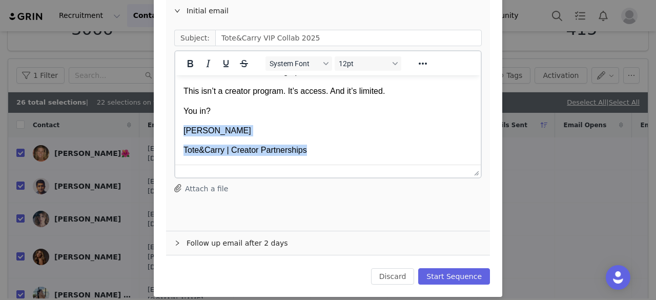
drag, startPoint x: 308, startPoint y: 152, endPoint x: 176, endPoint y: 127, distance: 134.6
click at [176, 127] on html "Hey ♡Nguyễn, We’re throwing private events this year. No flyers, no posts, no…" at bounding box center [327, 25] width 305 height 279
paste body "Rich Text Area. Press ALT-0 for help."
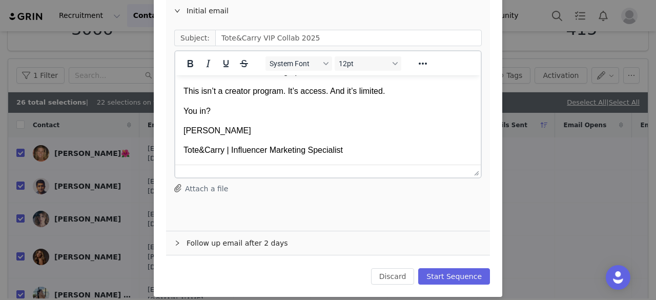
click at [237, 240] on div "Follow up email after 2 days" at bounding box center [328, 243] width 324 height 24
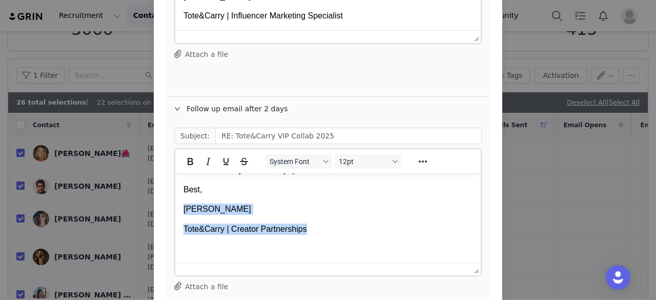
drag, startPoint x: 307, startPoint y: 231, endPoint x: 178, endPoint y: 206, distance: 131.1
click at [178, 206] on html "Hey ♡Nguyễn, Hope you’re doing well! Just following up to check in. We’d stil…" at bounding box center [327, 128] width 305 height 267
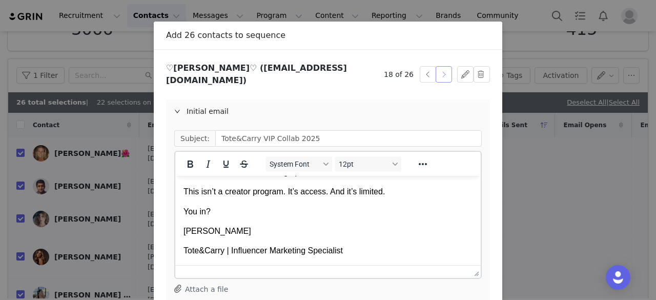
click at [439, 69] on button "button" at bounding box center [444, 74] width 16 height 16
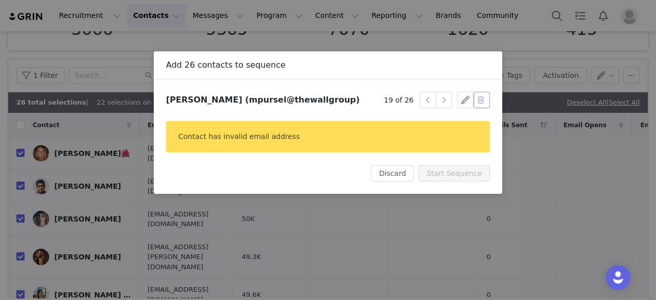
click at [478, 99] on button "button" at bounding box center [482, 100] width 16 height 16
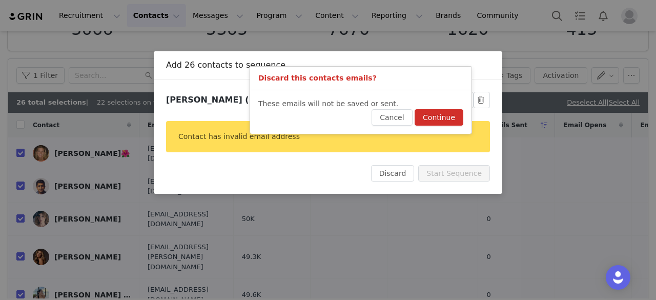
click at [449, 119] on button "Continue" at bounding box center [439, 117] width 49 height 16
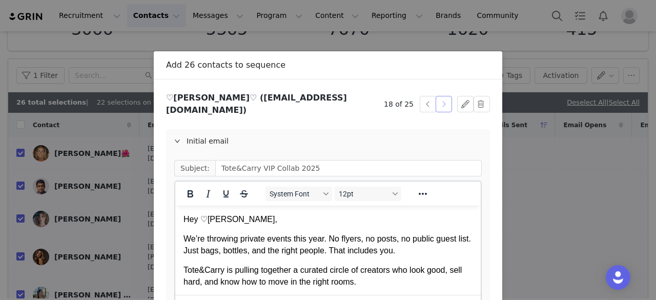
click at [436, 99] on button "button" at bounding box center [444, 104] width 16 height 16
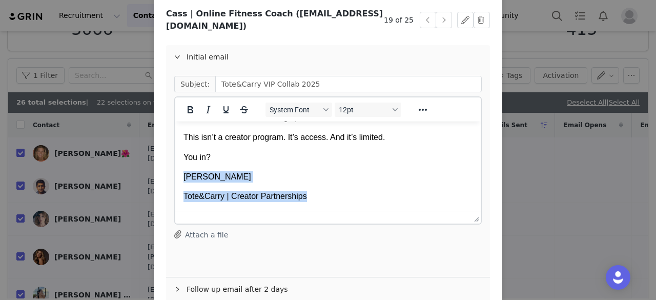
drag, startPoint x: 307, startPoint y: 198, endPoint x: 180, endPoint y: 178, distance: 127.7
click at [180, 178] on html "Hey Cass, We’re throwing private events this year. No flyers, no posts, no publ…" at bounding box center [327, 71] width 305 height 279
paste body "Rich Text Area. Press ALT-0 for help."
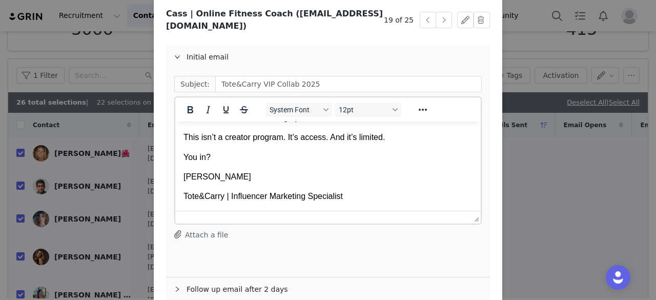
click at [248, 277] on div "Follow up email after 2 days" at bounding box center [328, 289] width 324 height 24
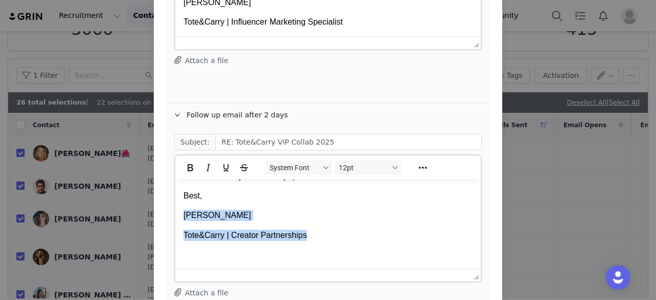
drag, startPoint x: 313, startPoint y: 239, endPoint x: 182, endPoint y: 211, distance: 134.2
click at [182, 211] on html "Hey Cass, Hope you’re doing well! Just following up to check in. We’d still lov…" at bounding box center [327, 135] width 305 height 267
paste body "Rich Text Area. Press ALT-0 for help."
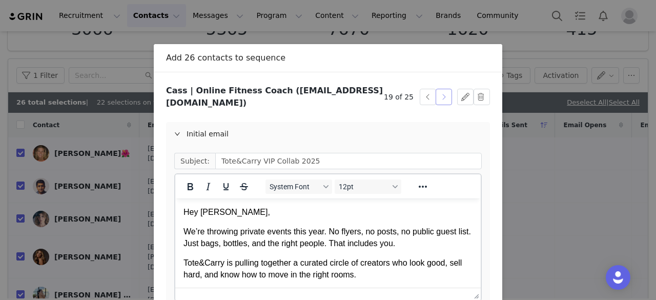
click at [444, 89] on button "button" at bounding box center [444, 97] width 16 height 16
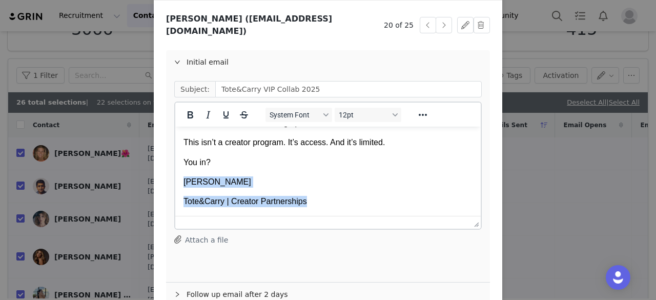
drag, startPoint x: 311, startPoint y: 206, endPoint x: 181, endPoint y: 180, distance: 132.7
click at [181, 180] on html "Hey Hennc, We’re throwing private events this year. No flyers, no posts, no pub…" at bounding box center [327, 76] width 305 height 279
paste body "Rich Text Area. Press ALT-0 for help."
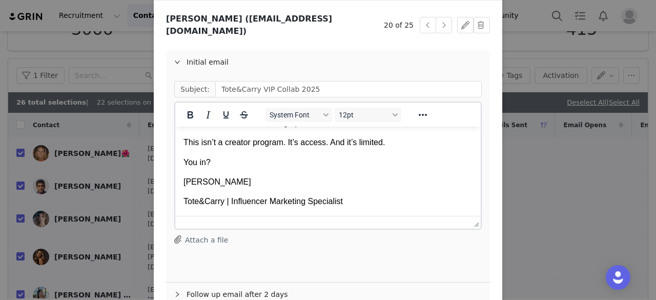
click at [231, 282] on div "Follow up email after 2 days" at bounding box center [328, 294] width 324 height 24
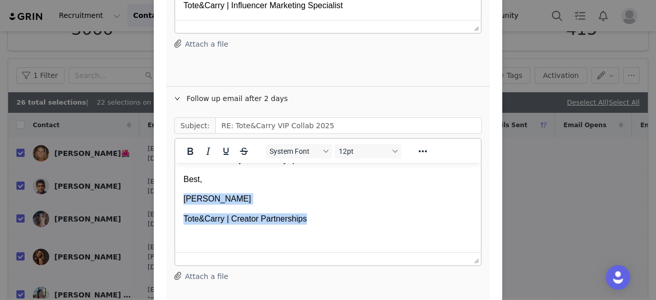
drag, startPoint x: 311, startPoint y: 220, endPoint x: 181, endPoint y: 199, distance: 131.9
click at [181, 199] on html "Hey Hennc, Hope you’re doing well! Just following up to check in. We’d still lo…" at bounding box center [327, 118] width 305 height 267
paste body "Rich Text Area. Press ALT-0 for help."
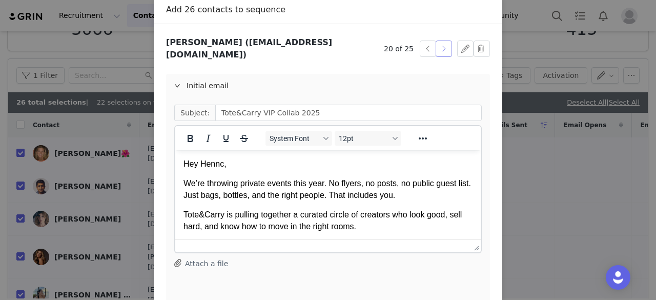
click at [445, 40] on button "button" at bounding box center [444, 48] width 16 height 16
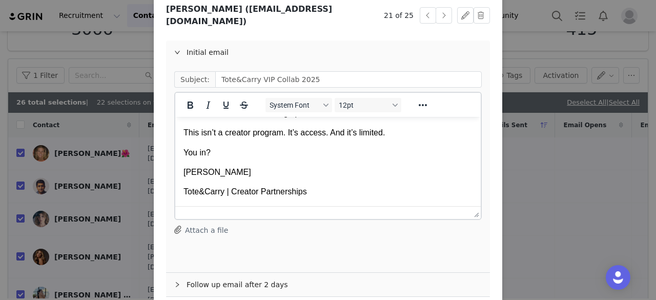
scroll to position [89, 0]
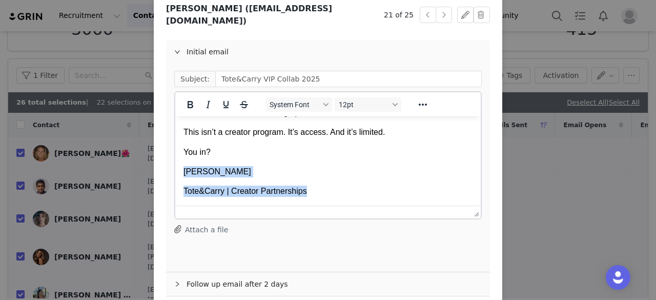
drag, startPoint x: 312, startPoint y: 194, endPoint x: 172, endPoint y: 165, distance: 142.8
click at [175, 165] on html "Hey KAIDEN, We’re throwing private events this year. No flyers, no posts, no pu…" at bounding box center [327, 66] width 305 height 279
paste body "Rich Text Area. Press ALT-0 for help."
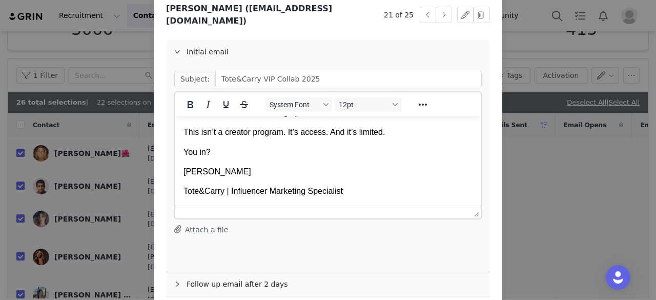
click at [223, 276] on div "Follow up email after 2 days" at bounding box center [328, 284] width 324 height 24
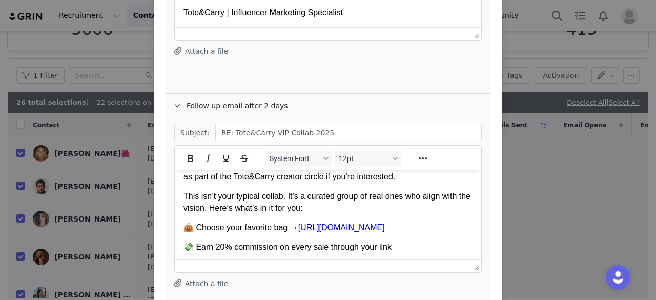
scroll to position [190, 0]
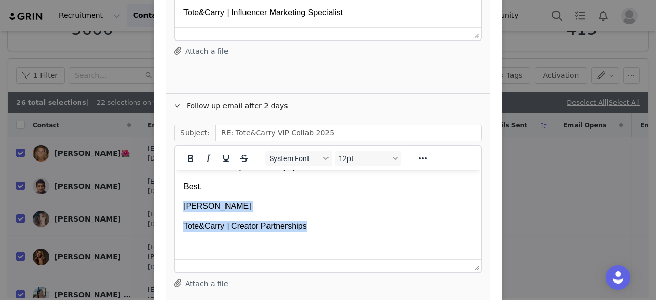
drag, startPoint x: 305, startPoint y: 231, endPoint x: 175, endPoint y: 206, distance: 132.6
click at [175, 206] on html "Hey KAIDEN, Hope you’re doing well! Just following up to check in. We’d still l…" at bounding box center [327, 125] width 305 height 267
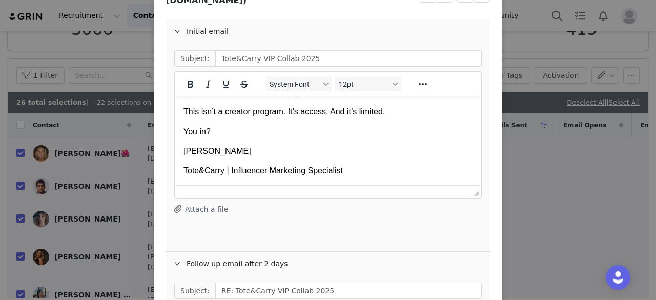
scroll to position [0, 0]
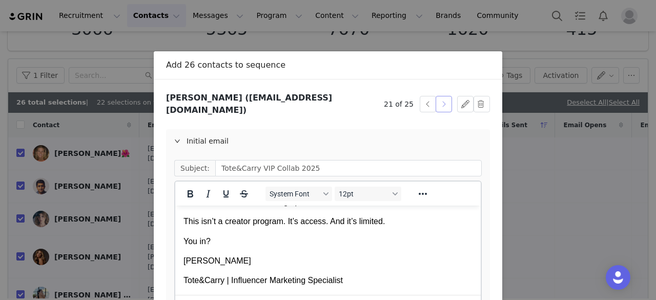
click at [437, 105] on button "button" at bounding box center [444, 104] width 16 height 16
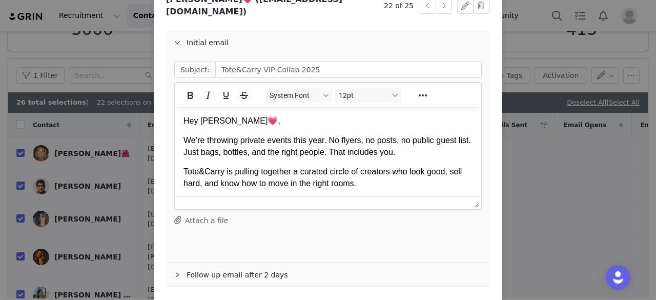
scroll to position [201, 0]
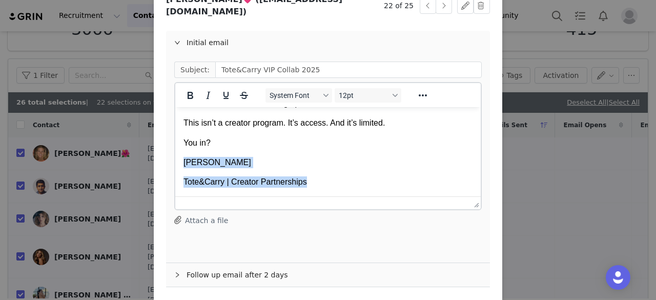
drag, startPoint x: 306, startPoint y: 184, endPoint x: 174, endPoint y: 155, distance: 134.9
click at [175, 155] on html "Hey Mel💗, We’re throwing private events this year. No flyers, no posts, no publ…" at bounding box center [327, 56] width 305 height 279
paste body "Rich Text Area. Press ALT-0 for help."
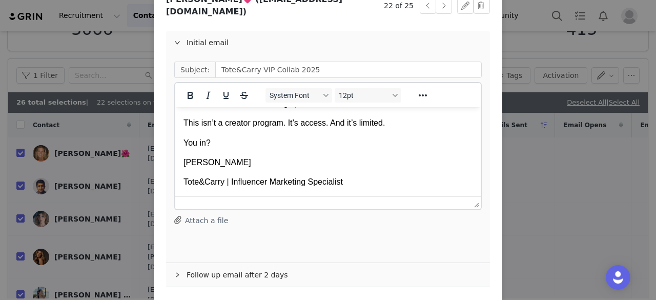
click at [235, 275] on div "Follow up email after 2 days" at bounding box center [328, 275] width 324 height 24
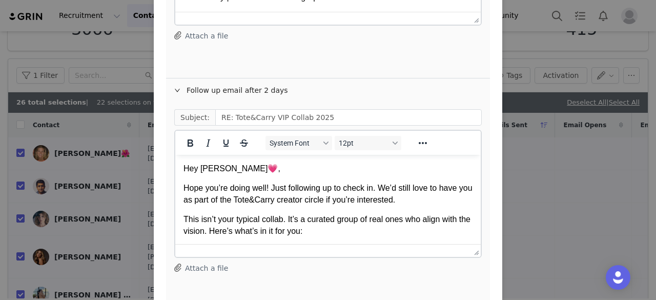
scroll to position [190, 0]
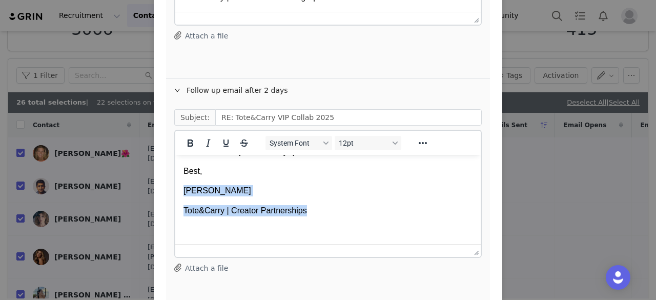
drag, startPoint x: 304, startPoint y: 211, endPoint x: 167, endPoint y: 184, distance: 140.4
click at [175, 184] on html "Hey Mel💗, Hope you’re doing well! Just following up to check in. We’d still lov…" at bounding box center [327, 110] width 305 height 267
paste body "Rich Text Area. Press ALT-0 for help."
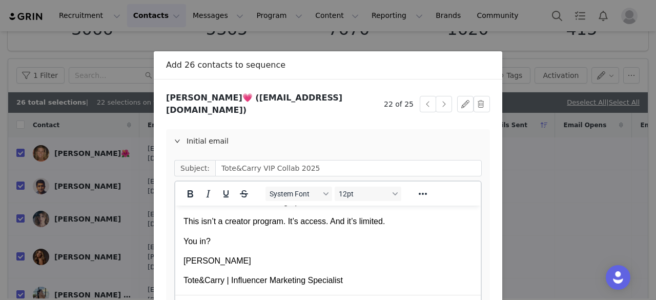
scroll to position [1, 0]
click at [445, 97] on button "button" at bounding box center [444, 103] width 16 height 16
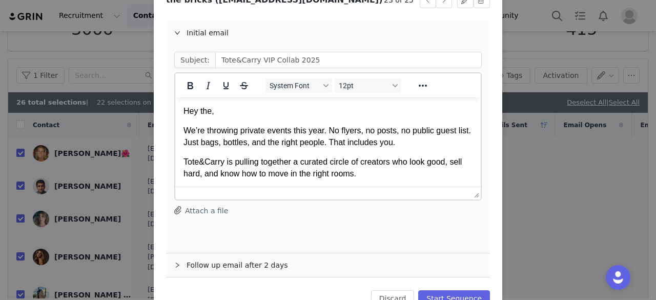
scroll to position [78, 0]
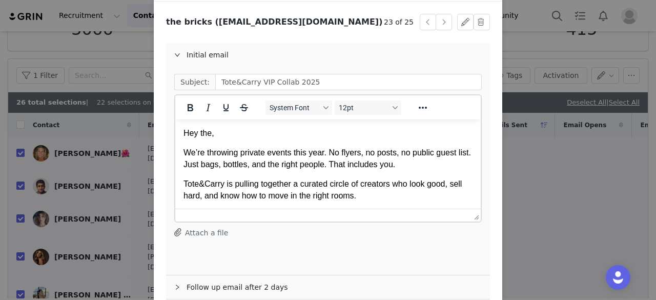
click at [212, 136] on p "Hey the," at bounding box center [327, 133] width 289 height 11
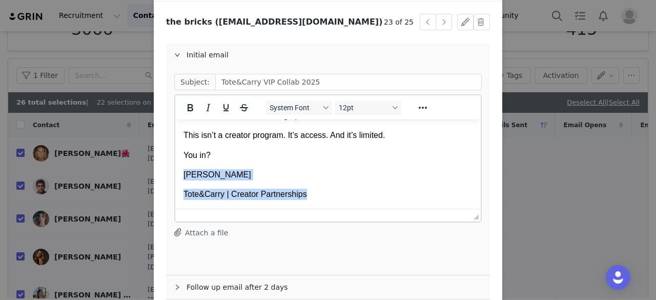
drag, startPoint x: 305, startPoint y: 195, endPoint x: 179, endPoint y: 173, distance: 127.5
click at [179, 173] on html "Hey The Bricks, We’re throwing private events this year. No flyers, no posts, n…" at bounding box center [327, 69] width 305 height 279
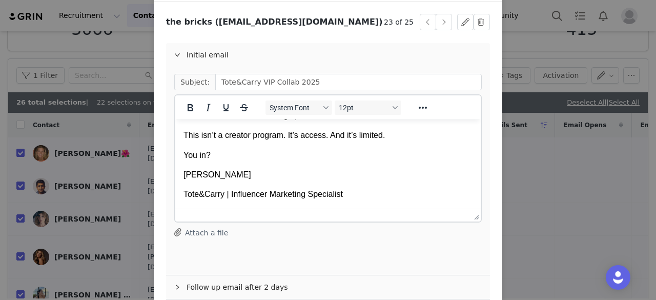
click at [226, 284] on div "Follow up email after 2 days" at bounding box center [328, 287] width 324 height 24
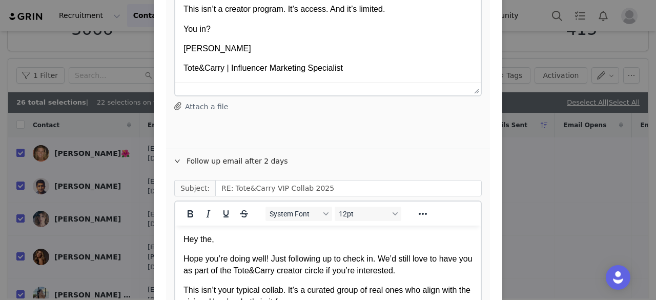
scroll to position [205, 0]
click at [212, 236] on p "Hey the," at bounding box center [327, 238] width 289 height 11
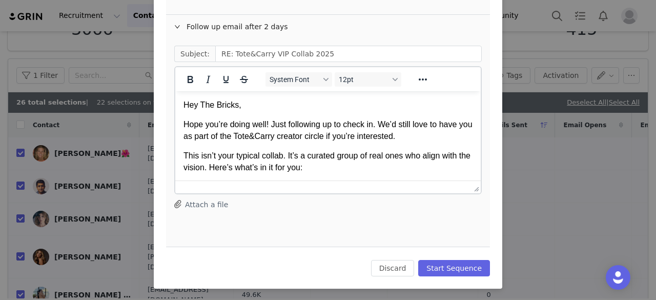
scroll to position [190, 0]
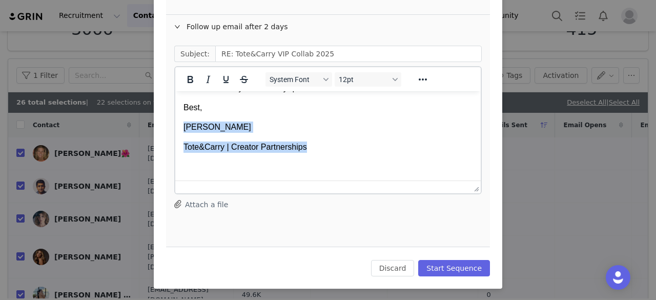
drag, startPoint x: 313, startPoint y: 148, endPoint x: 177, endPoint y: 128, distance: 137.8
click at [177, 128] on html "Hey The Bricks, Hope you’re doing well! Just following up to check in. We’d sti…" at bounding box center [327, 46] width 305 height 267
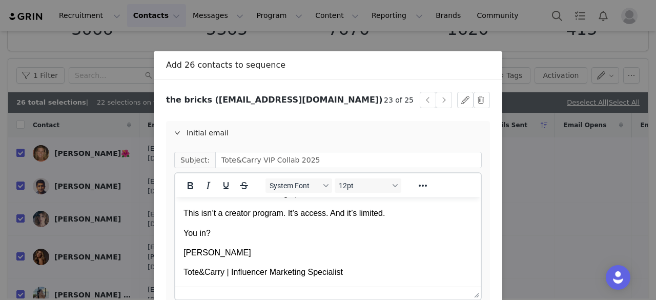
scroll to position [1, 0]
click at [441, 98] on button "button" at bounding box center [444, 99] width 16 height 16
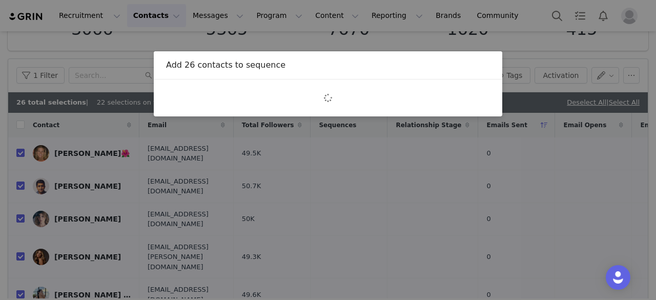
scroll to position [0, 0]
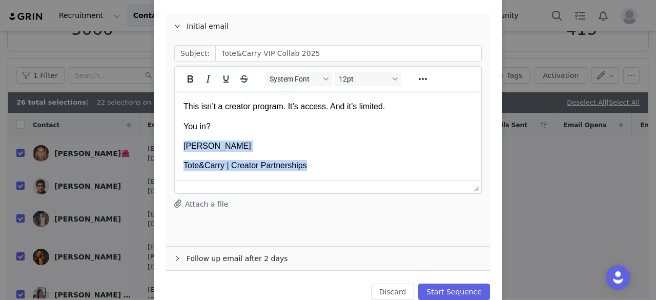
drag, startPoint x: 307, startPoint y: 165, endPoint x: 173, endPoint y: 147, distance: 135.0
click at [175, 147] on html "Hey Chelsea, We’re throwing private events this year. No flyers, no posts, no p…" at bounding box center [327, 40] width 305 height 279
paste body "Rich Text Area. Press ALT-0 for help."
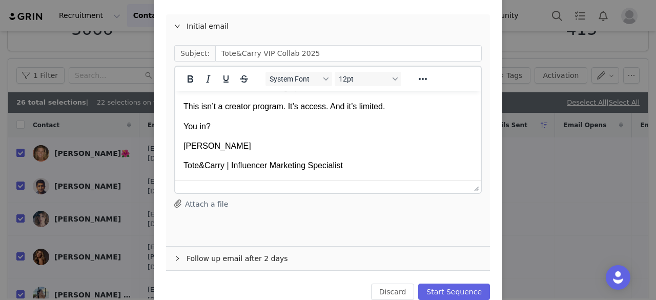
click at [250, 254] on div "Follow up email after 2 days" at bounding box center [328, 259] width 324 height 24
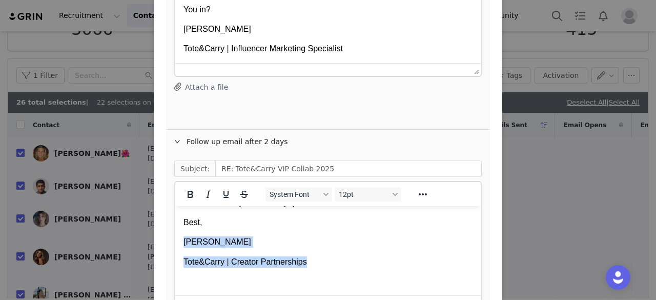
drag, startPoint x: 311, startPoint y: 262, endPoint x: 179, endPoint y: 242, distance: 133.2
click at [179, 242] on html "Hey Chelsea, Hope you’re doing well! Just following up to check in. We’d still …" at bounding box center [327, 161] width 305 height 267
paste body "Rich Text Area. Press ALT-0 for help."
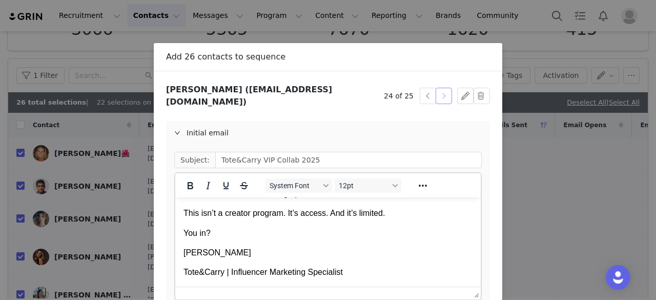
click at [440, 89] on button "button" at bounding box center [444, 96] width 16 height 16
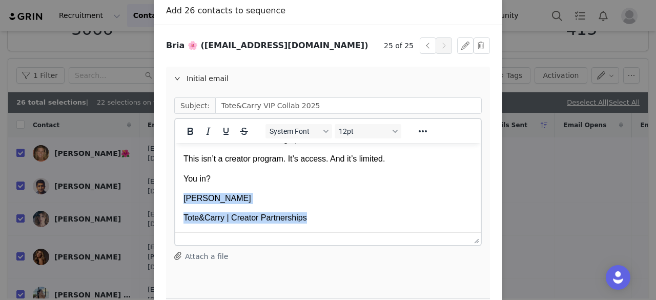
drag, startPoint x: 311, startPoint y: 218, endPoint x: 177, endPoint y: 199, distance: 134.6
click at [177, 199] on html "Hey Bria, We’re throwing private events this year. No flyers, no posts, no publ…" at bounding box center [327, 92] width 305 height 279
paste body "Rich Text Area. Press ALT-0 for help."
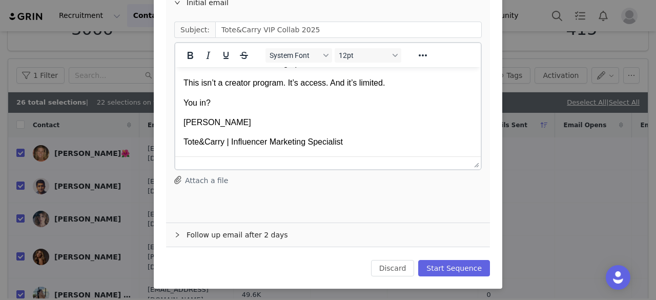
click at [271, 230] on div "Follow up email after 2 days" at bounding box center [328, 235] width 324 height 24
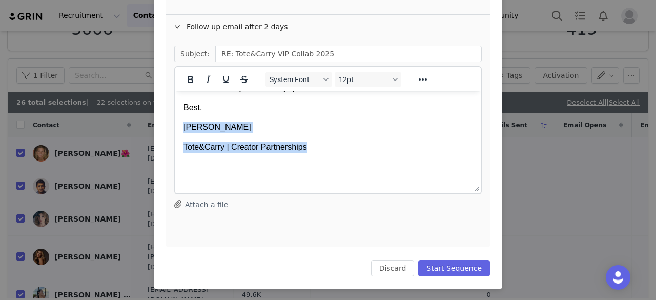
drag, startPoint x: 308, startPoint y: 146, endPoint x: 178, endPoint y: 124, distance: 131.5
click at [178, 124] on html "Hey Bria, Hope you’re doing well! Just following up to check in. We’d still lov…" at bounding box center [327, 46] width 305 height 267
paste body "Rich Text Area. Press ALT-0 for help."
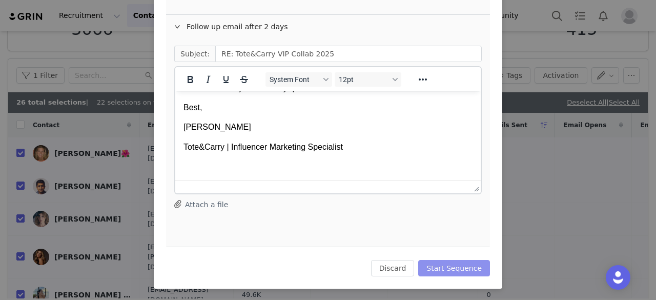
click at [443, 273] on button "Start Sequence" at bounding box center [454, 268] width 72 height 16
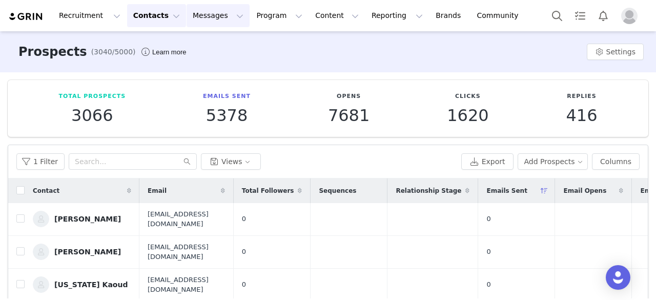
click at [191, 15] on button "Messages Messages" at bounding box center [218, 15] width 63 height 23
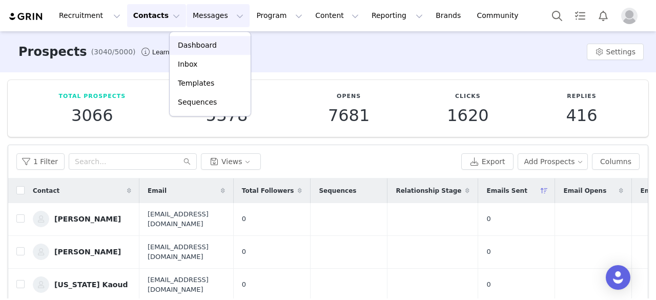
click at [189, 49] on p "Dashboard" at bounding box center [197, 45] width 39 height 11
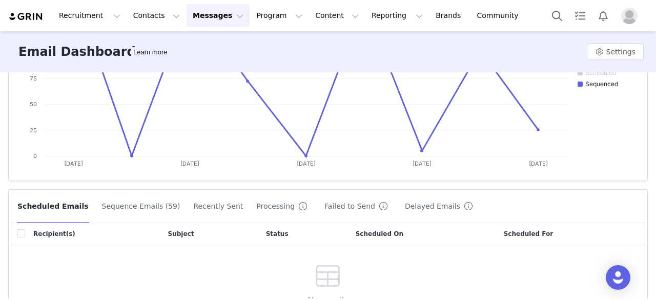
scroll to position [214, 0]
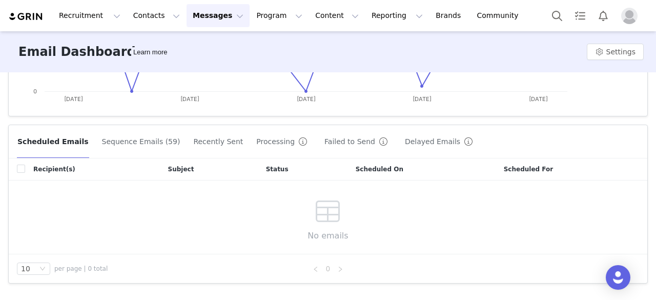
click at [137, 142] on button "Sequence Emails (59)" at bounding box center [140, 141] width 79 height 16
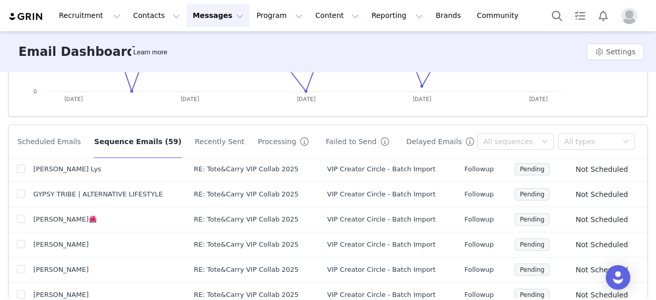
scroll to position [266, 0]
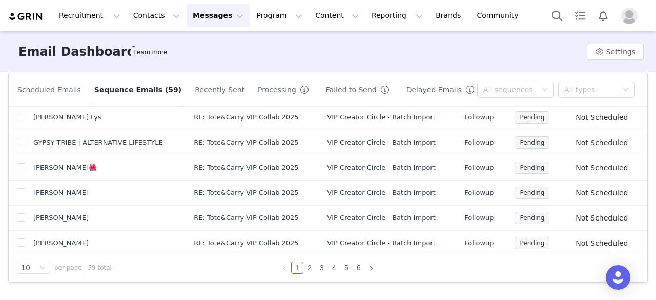
click at [304, 266] on link "2" at bounding box center [309, 267] width 11 height 11
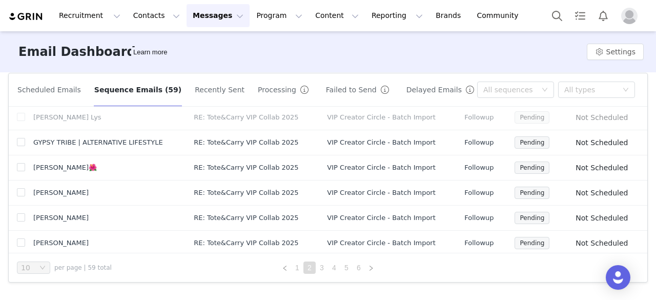
scroll to position [0, 0]
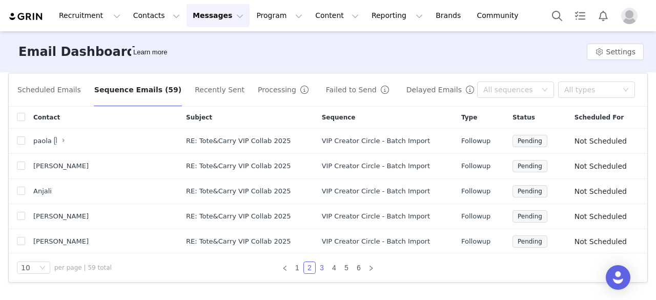
click at [318, 267] on link "3" at bounding box center [321, 267] width 11 height 11
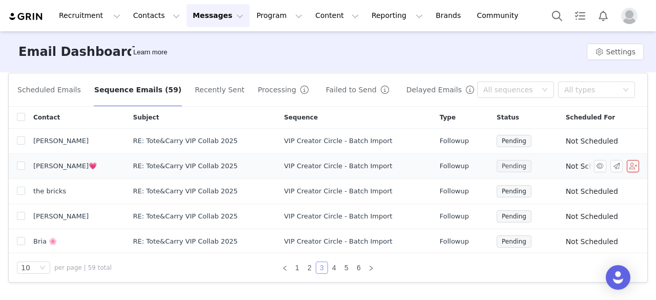
scroll to position [124, 0]
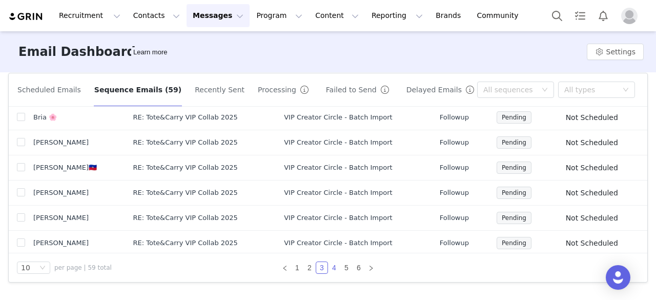
click at [330, 266] on link "4" at bounding box center [334, 267] width 11 height 11
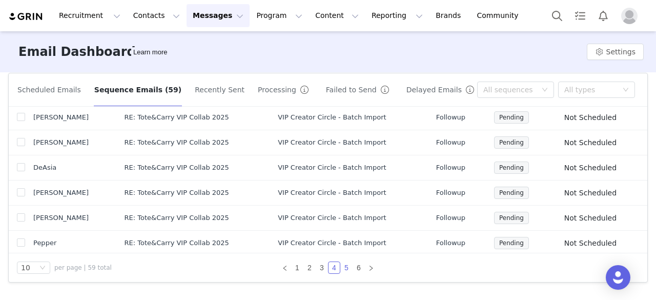
click at [343, 271] on link "5" at bounding box center [346, 267] width 11 height 11
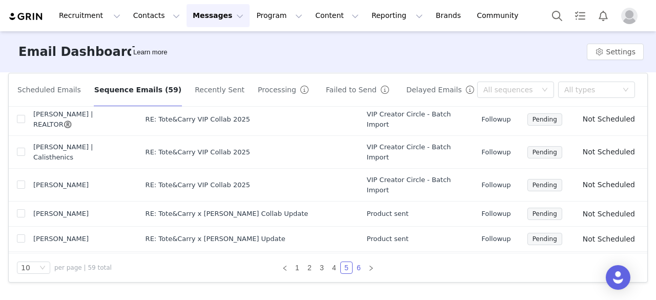
click at [354, 265] on link "6" at bounding box center [358, 267] width 11 height 11
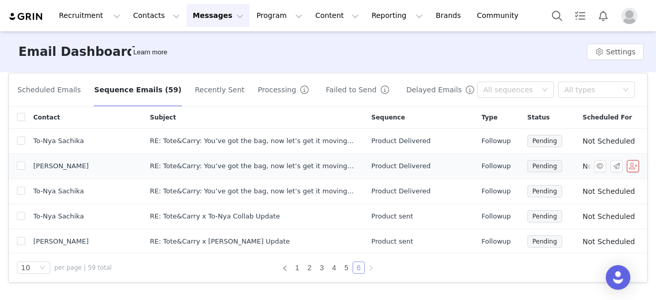
scroll to position [99, 0]
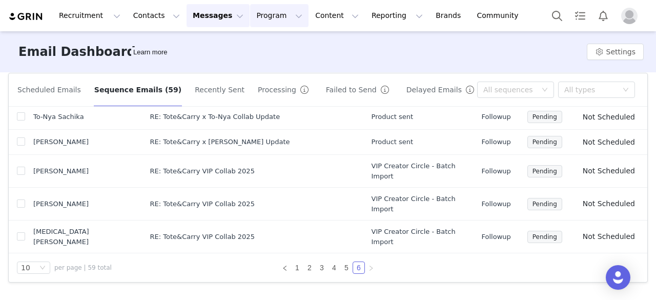
click at [250, 18] on button "Program Program" at bounding box center [279, 15] width 58 height 23
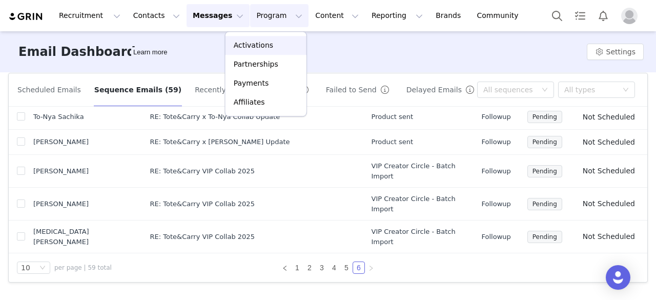
click at [248, 50] on p "Activations" at bounding box center [253, 45] width 39 height 11
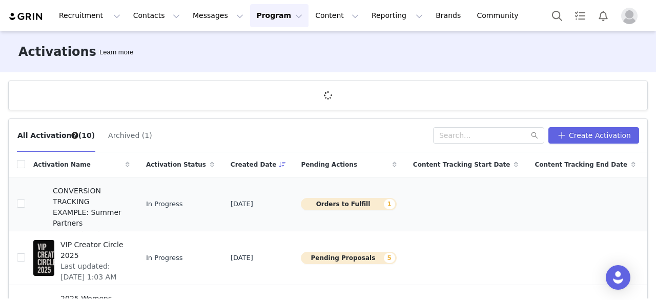
scroll to position [59, 0]
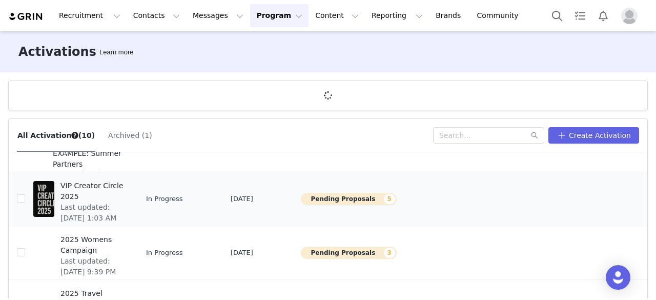
click at [310, 199] on button "Pending Proposals 5" at bounding box center [348, 199] width 95 height 12
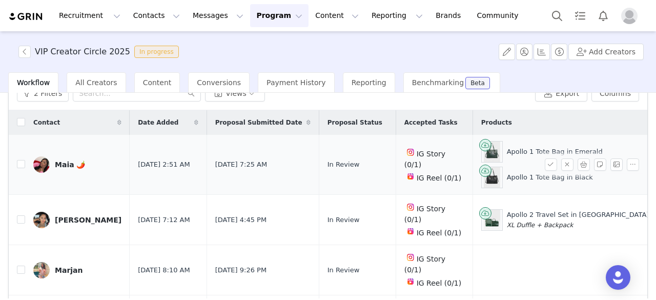
scroll to position [23, 0]
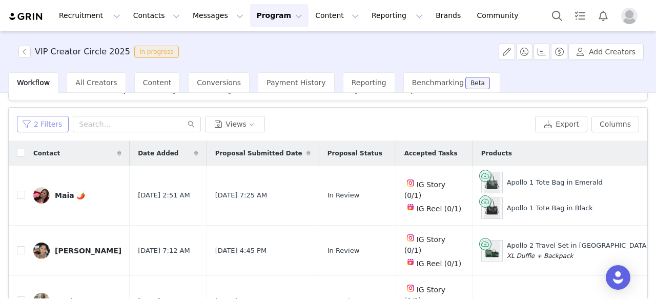
click at [28, 124] on button "2 Filters" at bounding box center [43, 124] width 52 height 16
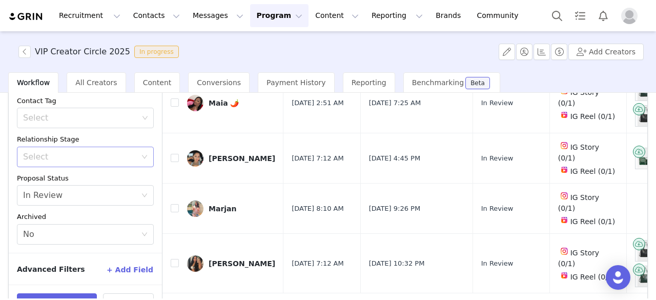
scroll to position [146, 0]
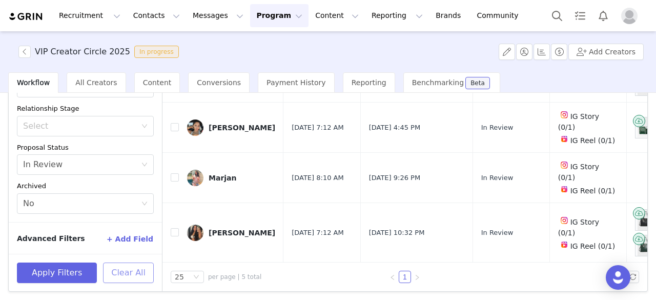
click at [120, 266] on button "Clear All" at bounding box center [128, 272] width 51 height 21
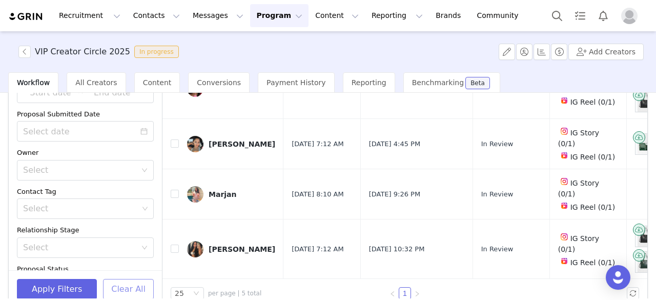
scroll to position [128, 0]
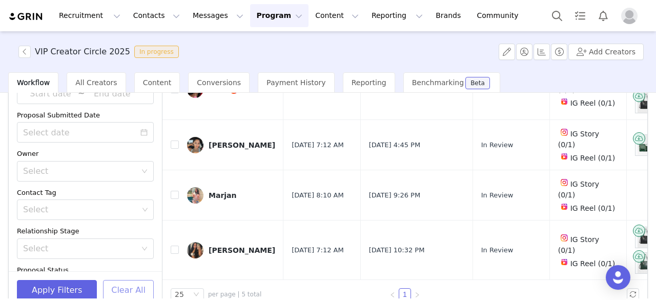
click at [91, 166] on div "Select" at bounding box center [79, 171] width 113 height 10
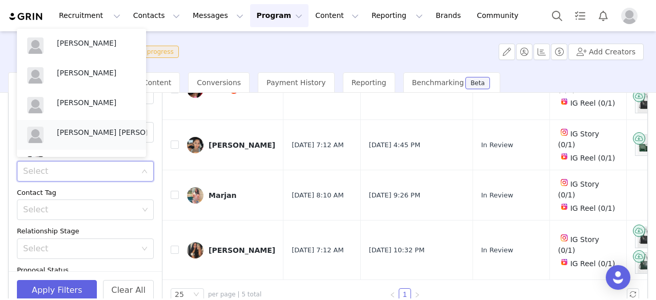
click at [72, 131] on p "[PERSON_NAME] [PERSON_NAME]" at bounding box center [113, 132] width 113 height 11
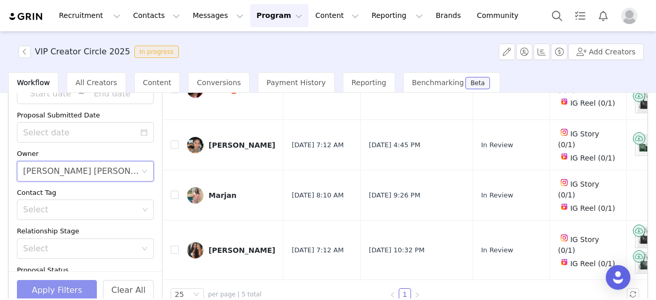
click at [71, 282] on button "Apply Filters" at bounding box center [57, 290] width 80 height 21
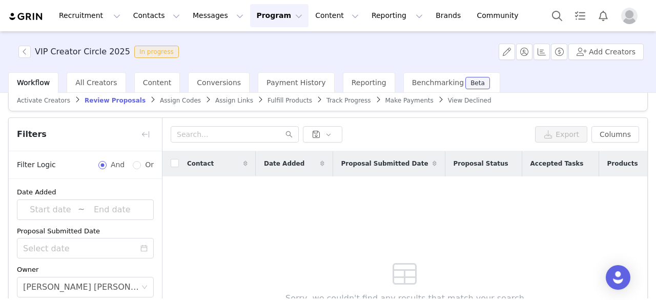
scroll to position [0, 0]
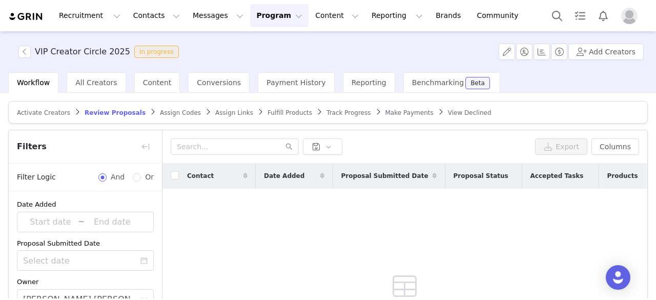
click at [268, 111] on span "Fulfill Products" at bounding box center [290, 112] width 45 height 7
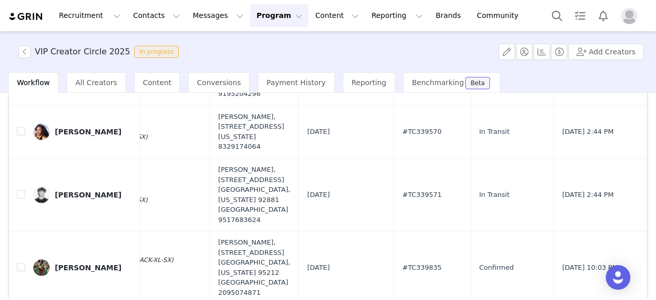
scroll to position [146, 0]
